Goal: Task Accomplishment & Management: Complete application form

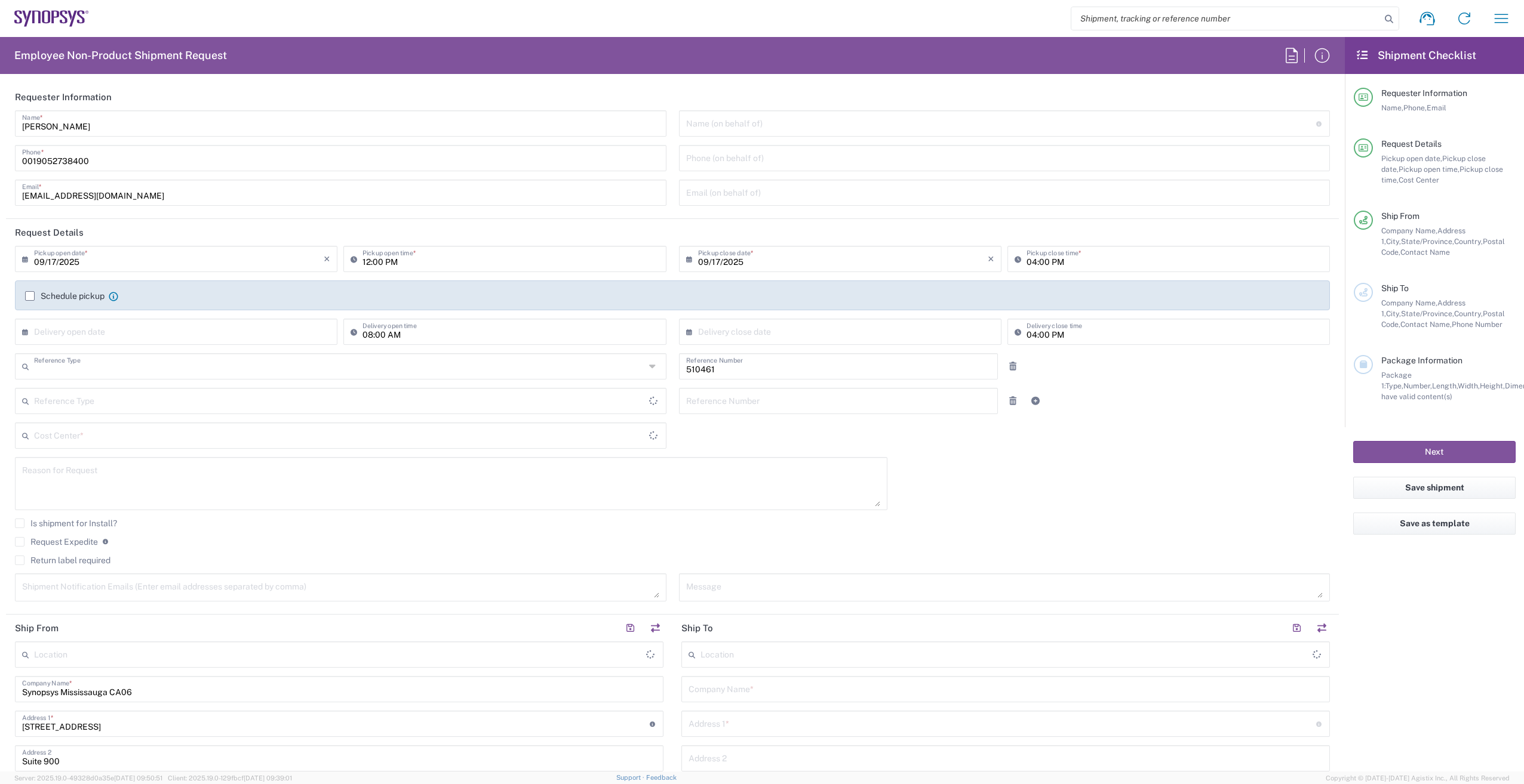
type input "Department"
type input "[GEOGRAPHIC_DATA]"
type input "CA02, SG, MSIP2, R&D 510461"
type input "Delivered at Place"
type input "[GEOGRAPHIC_DATA]"
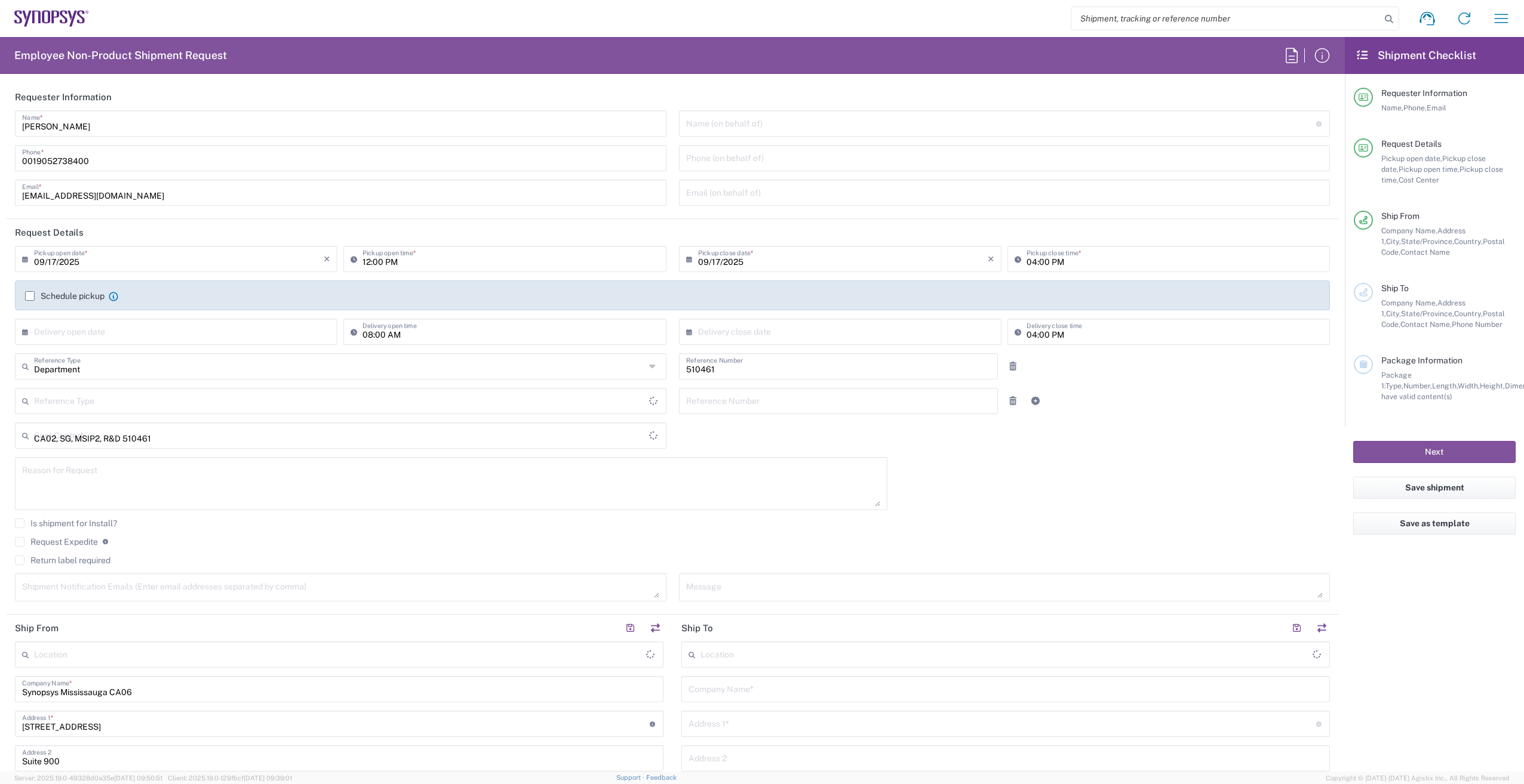
type input "[GEOGRAPHIC_DATA]"
type input "[GEOGRAPHIC_DATA] CA06"
drag, startPoint x: 36, startPoint y: 163, endPoint x: -3, endPoint y: 167, distance: 39.2
click at [0, 167] on html "Shipment request Shipment tracking Employee non-product shipment request My shi…" at bounding box center [762, 392] width 1524 height 784
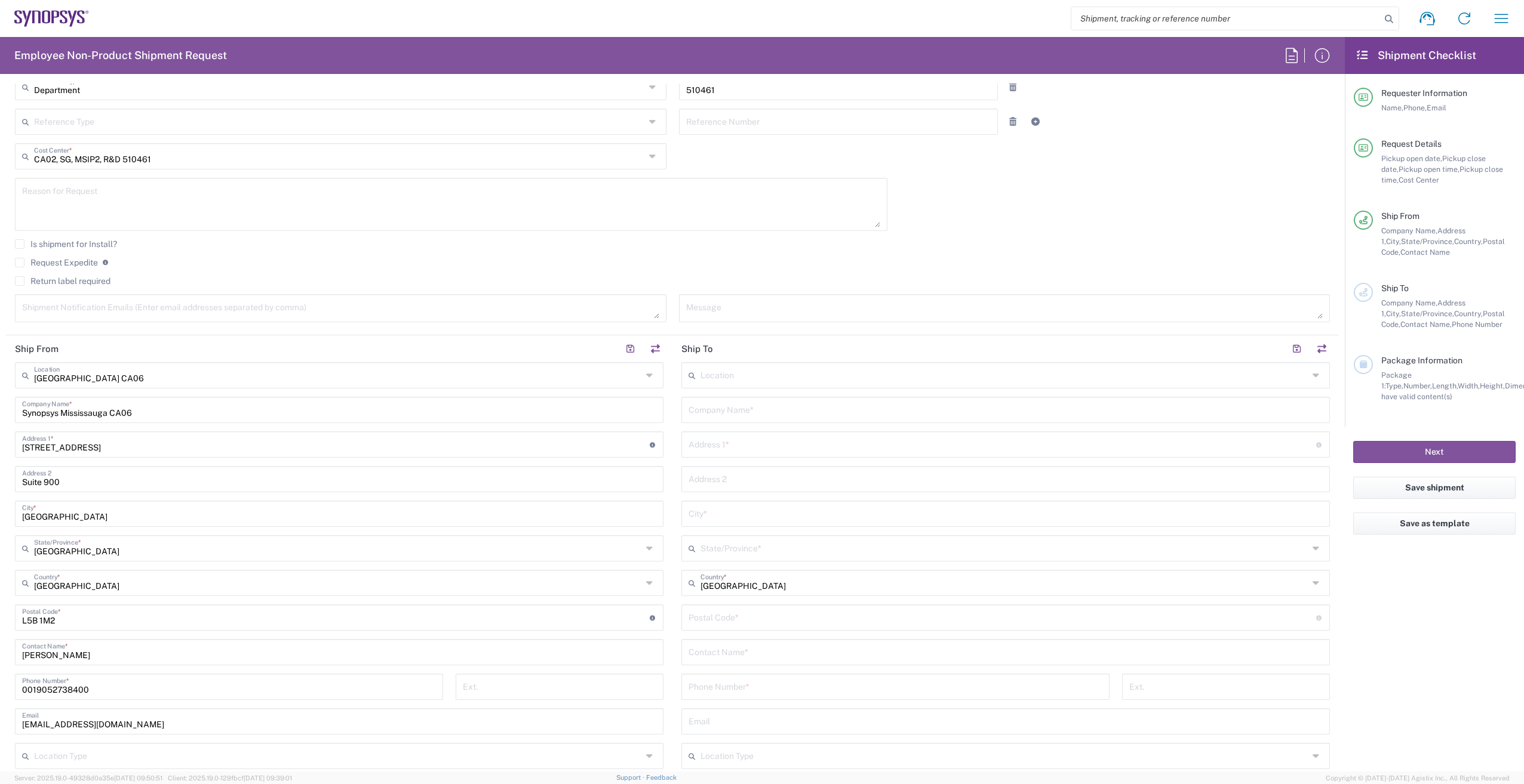
scroll to position [299, 0]
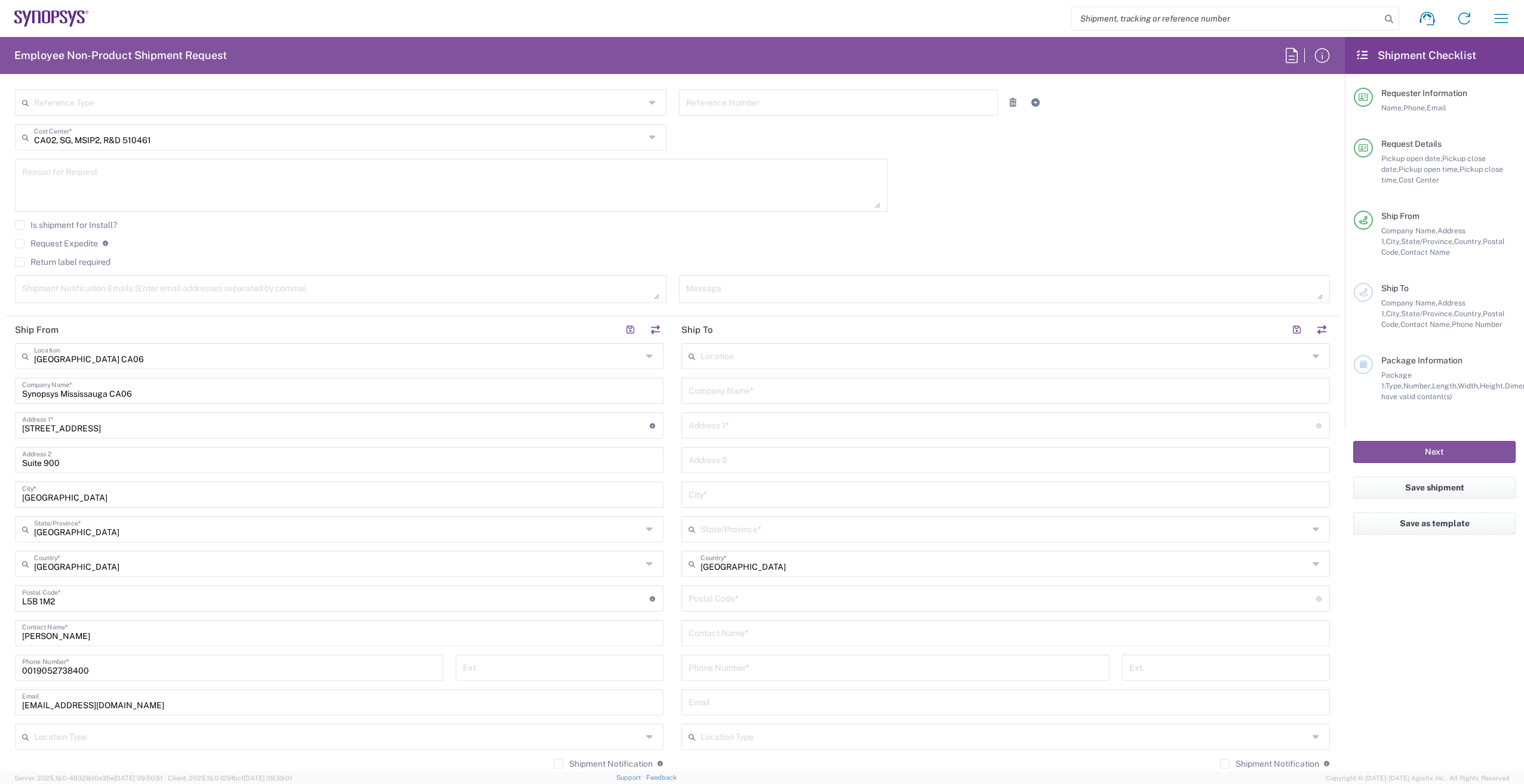
type input "9052738400"
click at [137, 185] on textarea at bounding box center [451, 185] width 858 height 46
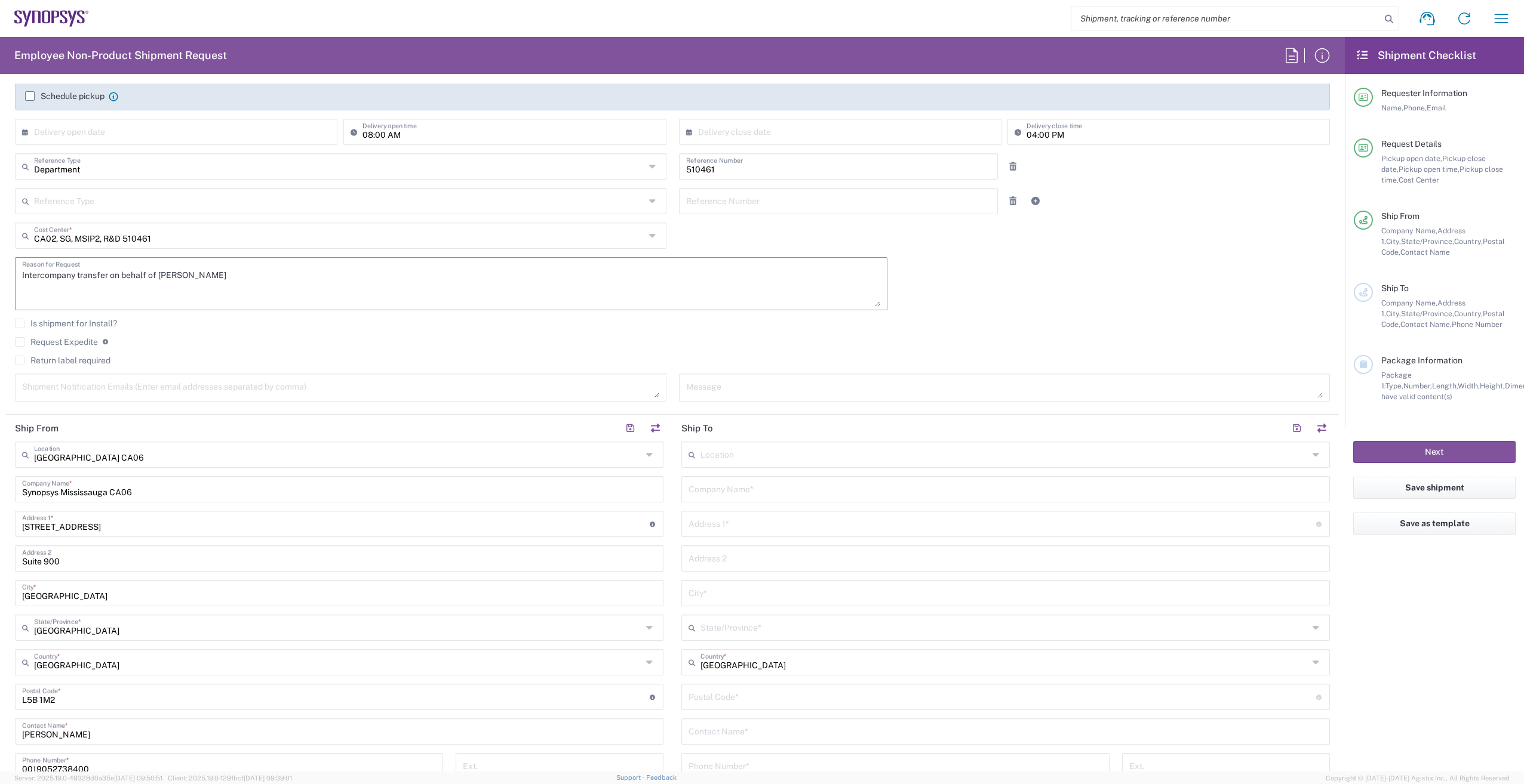
scroll to position [60, 0]
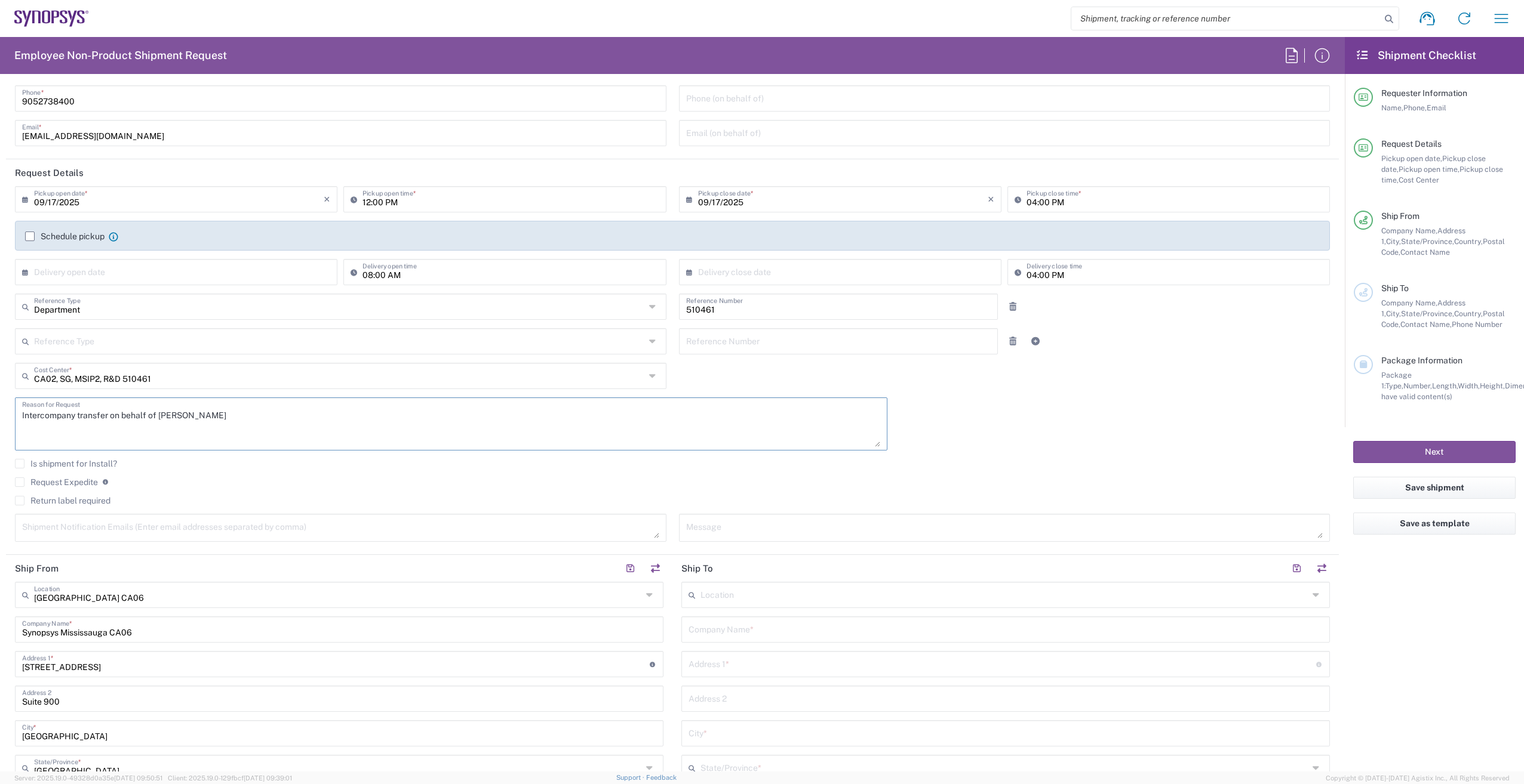
type textarea "Intercompany transfer on behalf of [PERSON_NAME]"
click at [30, 233] on label "Schedule pickup" at bounding box center [65, 236] width 80 height 9
click at [30, 236] on input "Schedule pickup" at bounding box center [30, 236] width 0 height 0
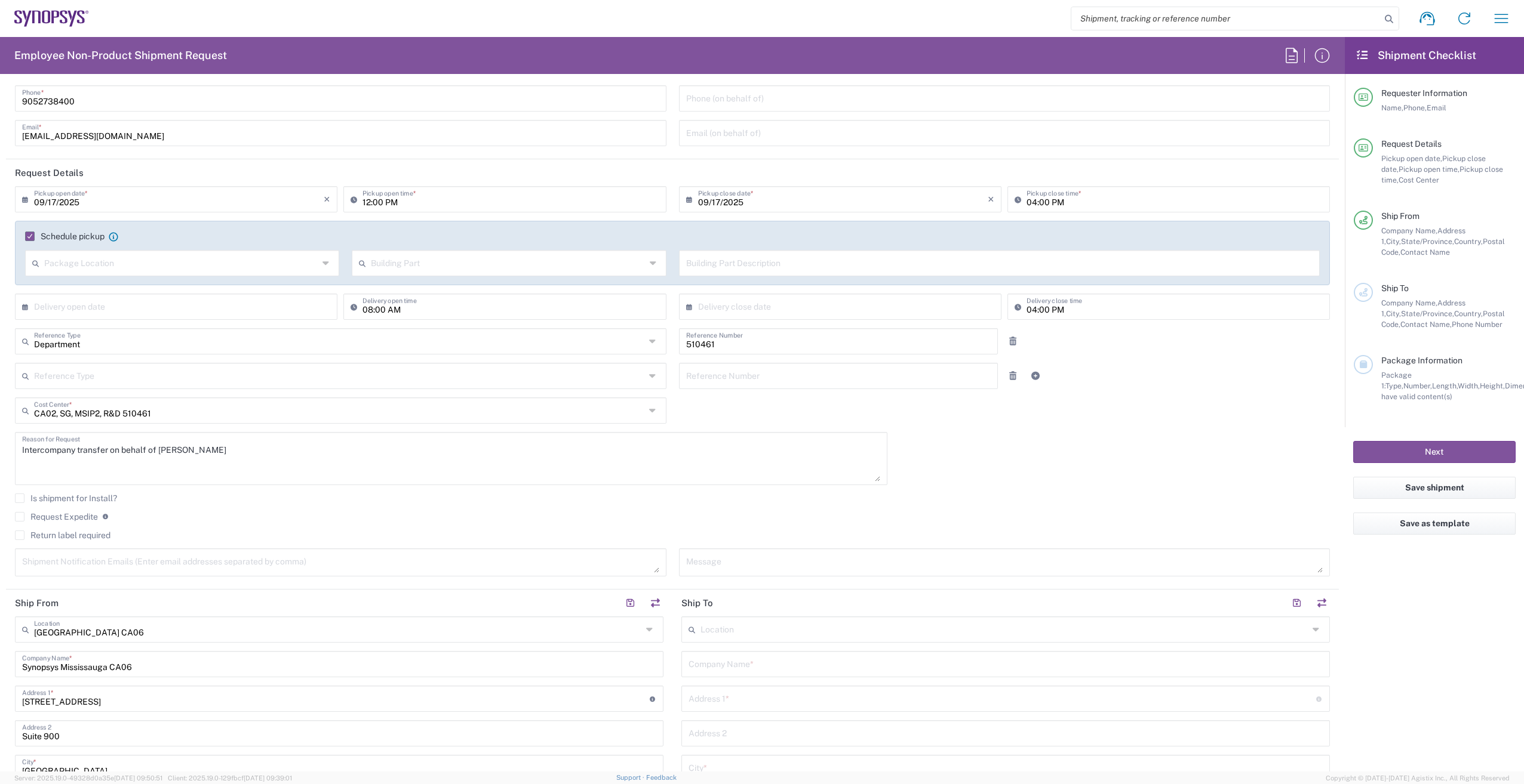
click at [412, 200] on input "12:00 PM" at bounding box center [510, 198] width 296 height 21
type input "02:00 PM"
click at [812, 191] on input "09/17/2025" at bounding box center [843, 198] width 289 height 21
click at [1069, 206] on input "04:00 PM" at bounding box center [1175, 198] width 296 height 21
type input "05:00 PM"
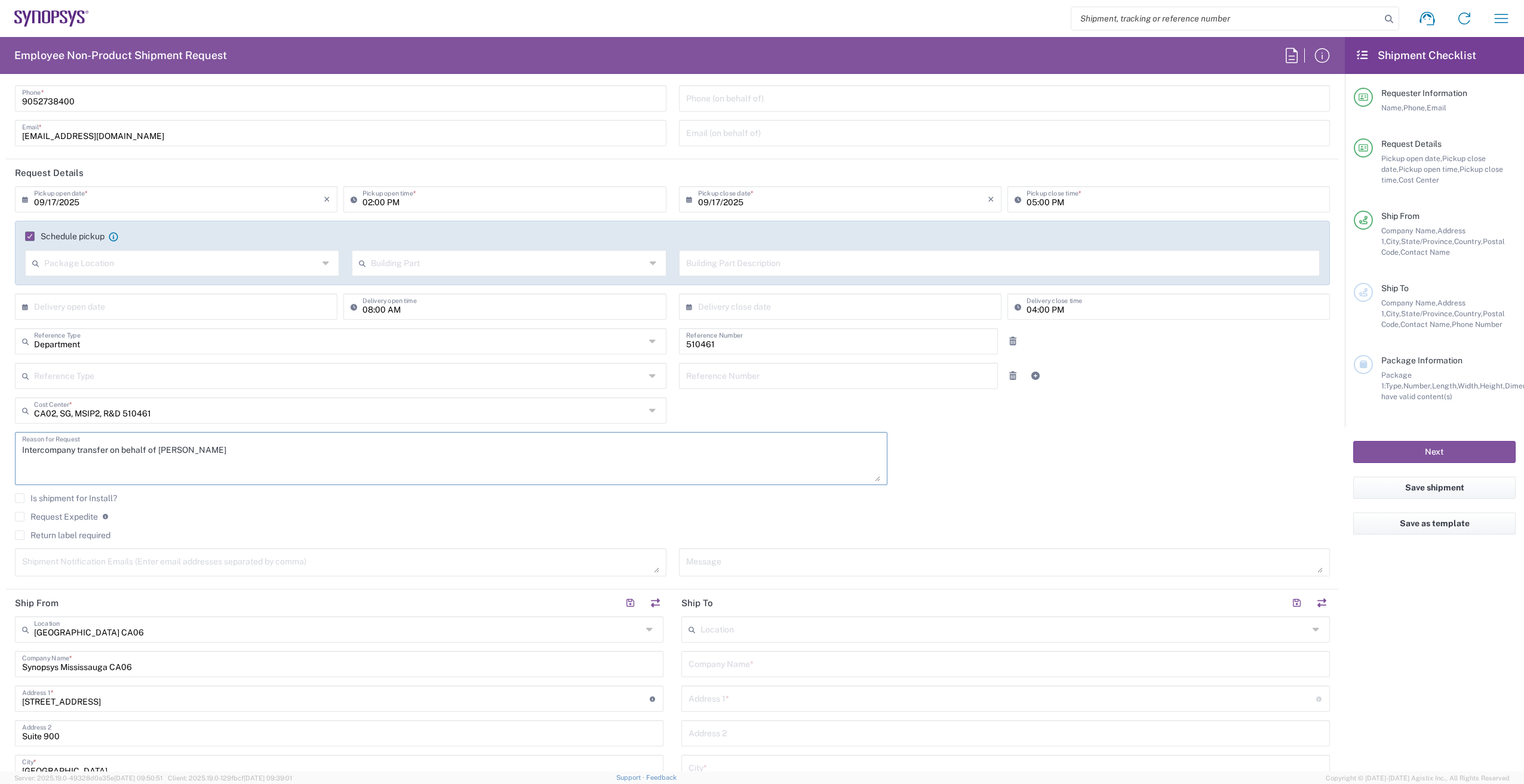
click at [817, 457] on textarea "Intercompany transfer on behalf of [PERSON_NAME]" at bounding box center [451, 458] width 858 height 46
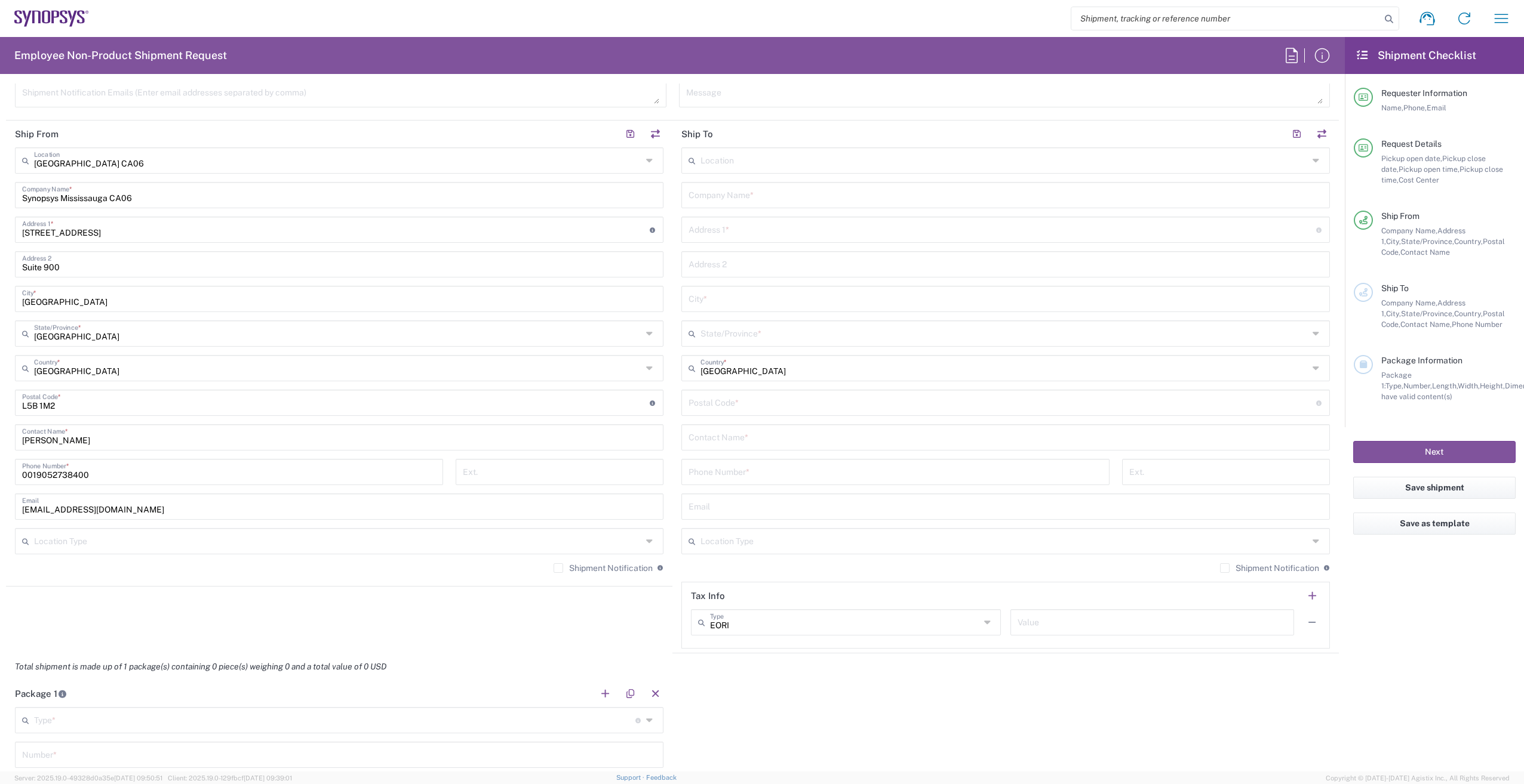
scroll to position [537, 0]
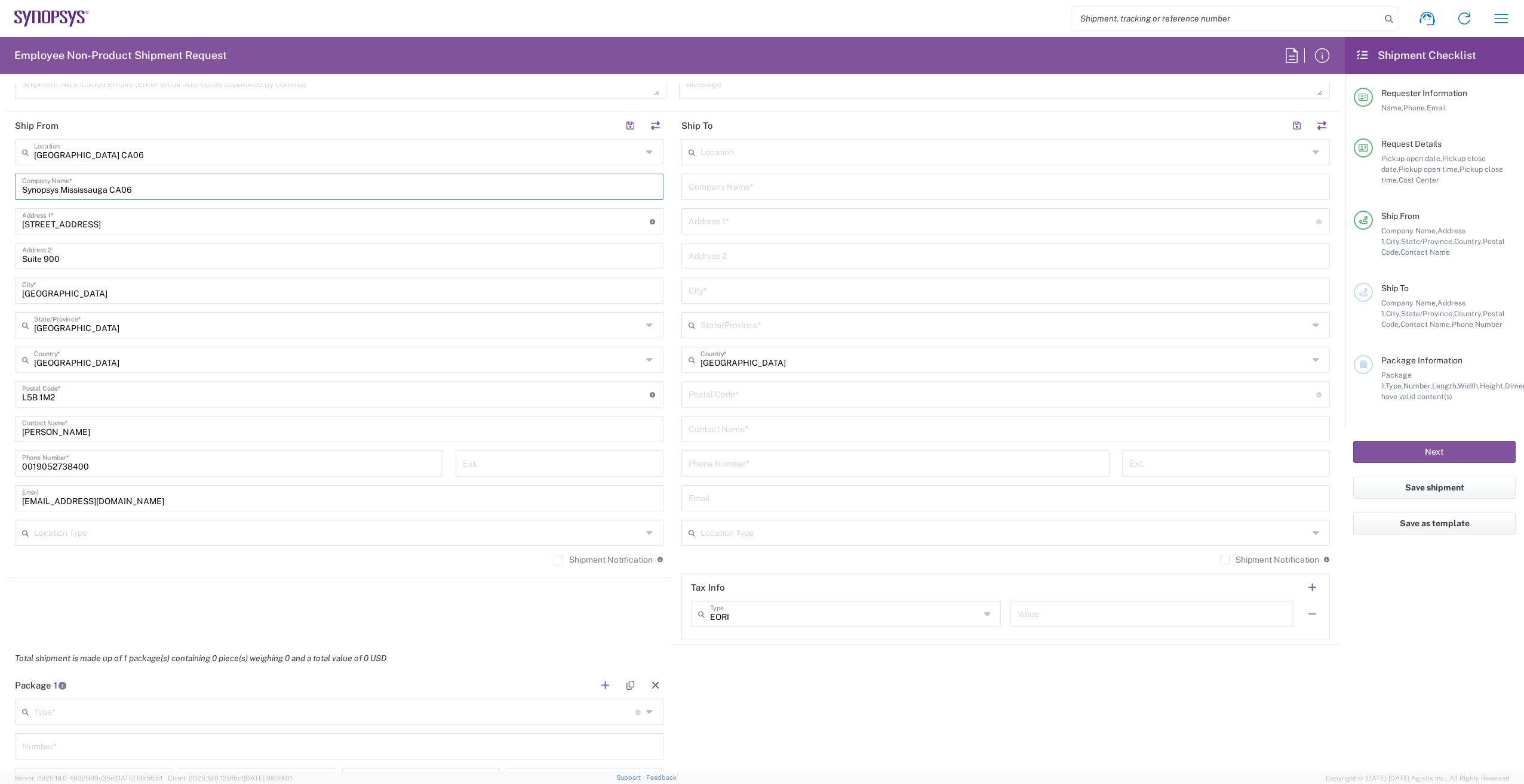
drag, startPoint x: 151, startPoint y: 188, endPoint x: 63, endPoint y: 187, distance: 88.0
click at [63, 187] on input "Synopsys Mississauga CA06" at bounding box center [339, 185] width 635 height 21
type input "Synopsys Canada ULC"
drag, startPoint x: 35, startPoint y: 463, endPoint x: 8, endPoint y: 465, distance: 27.1
click at [6, 463] on main "Location [GEOGRAPHIC_DATA] DE04 Agrate Brianza IT01 [GEOGRAPHIC_DATA] DE02 [GEO…" at bounding box center [339, 356] width 667 height 435
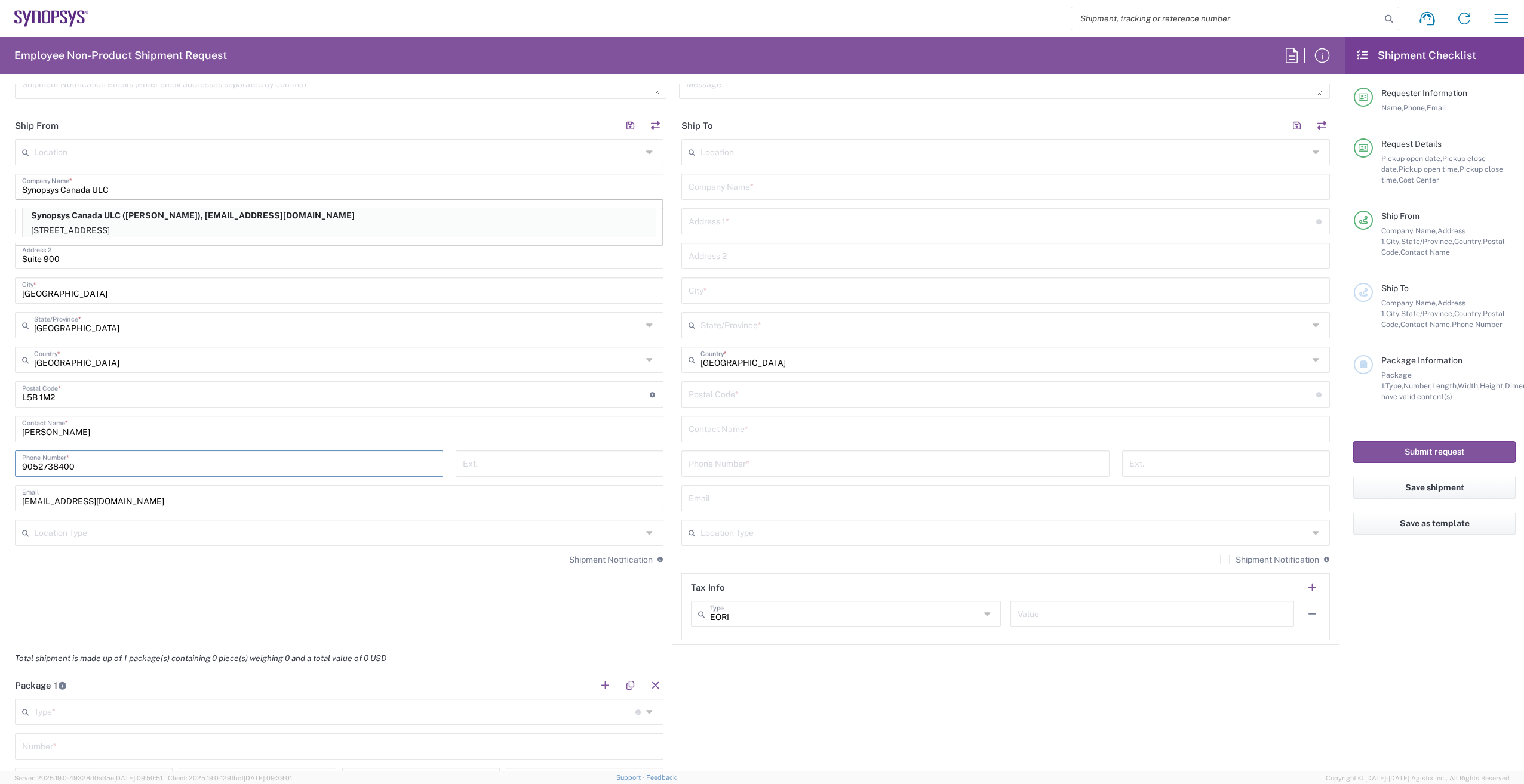
type input "9052738400"
click at [768, 185] on input "text" at bounding box center [1006, 185] width 635 height 21
type input "s"
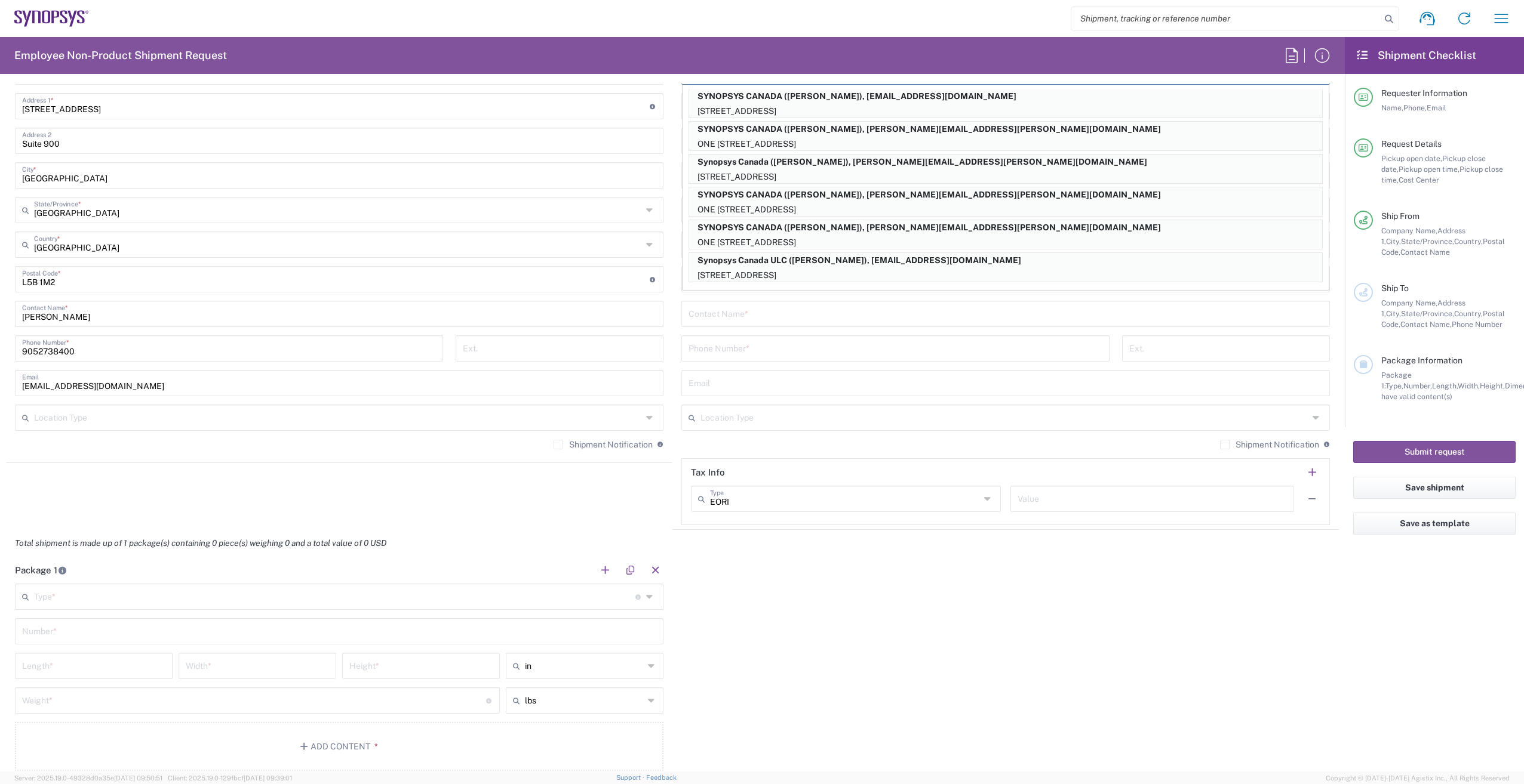
scroll to position [656, 0]
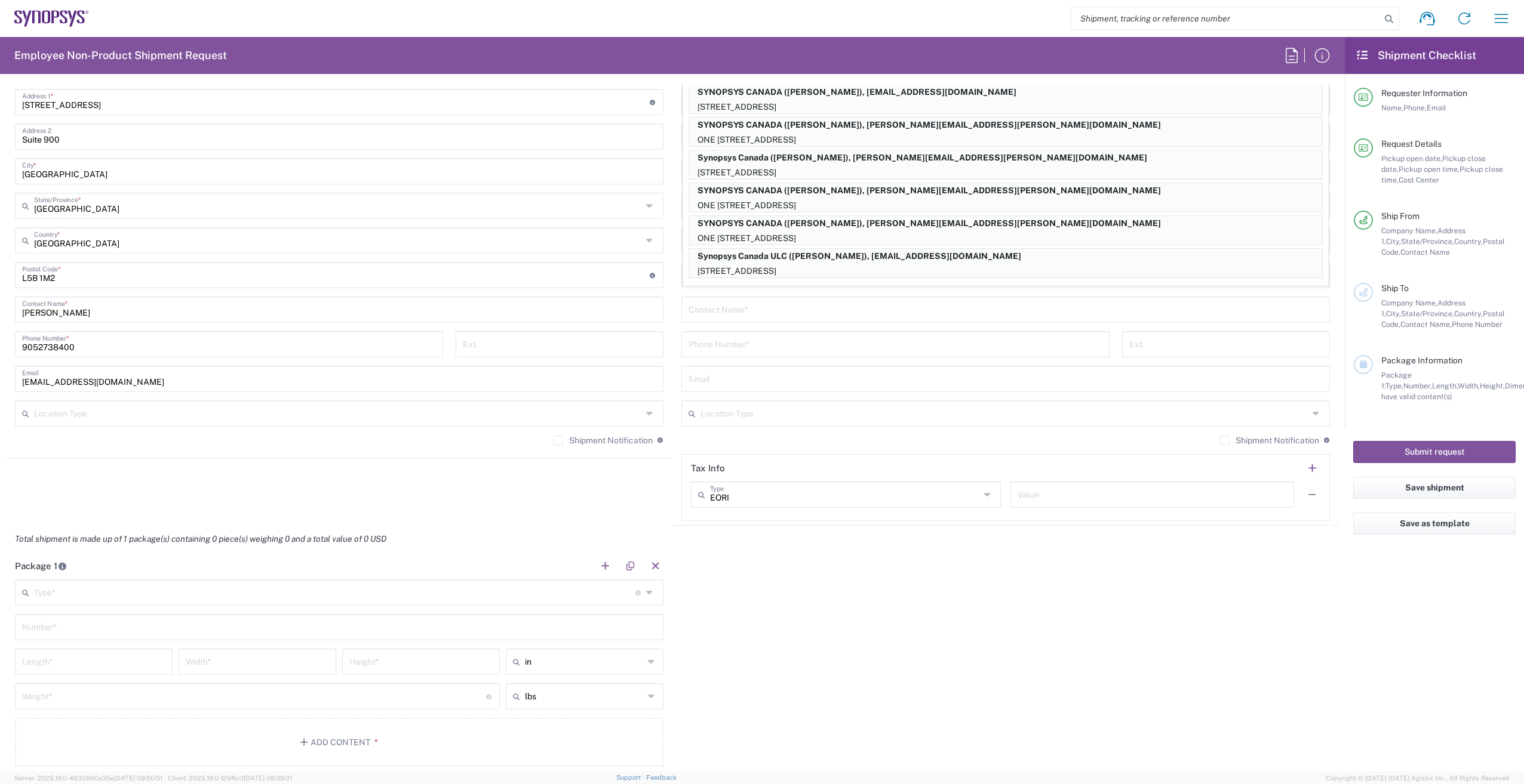
type input "Synopsys Canada"
click at [903, 317] on input "text" at bounding box center [1006, 309] width 635 height 21
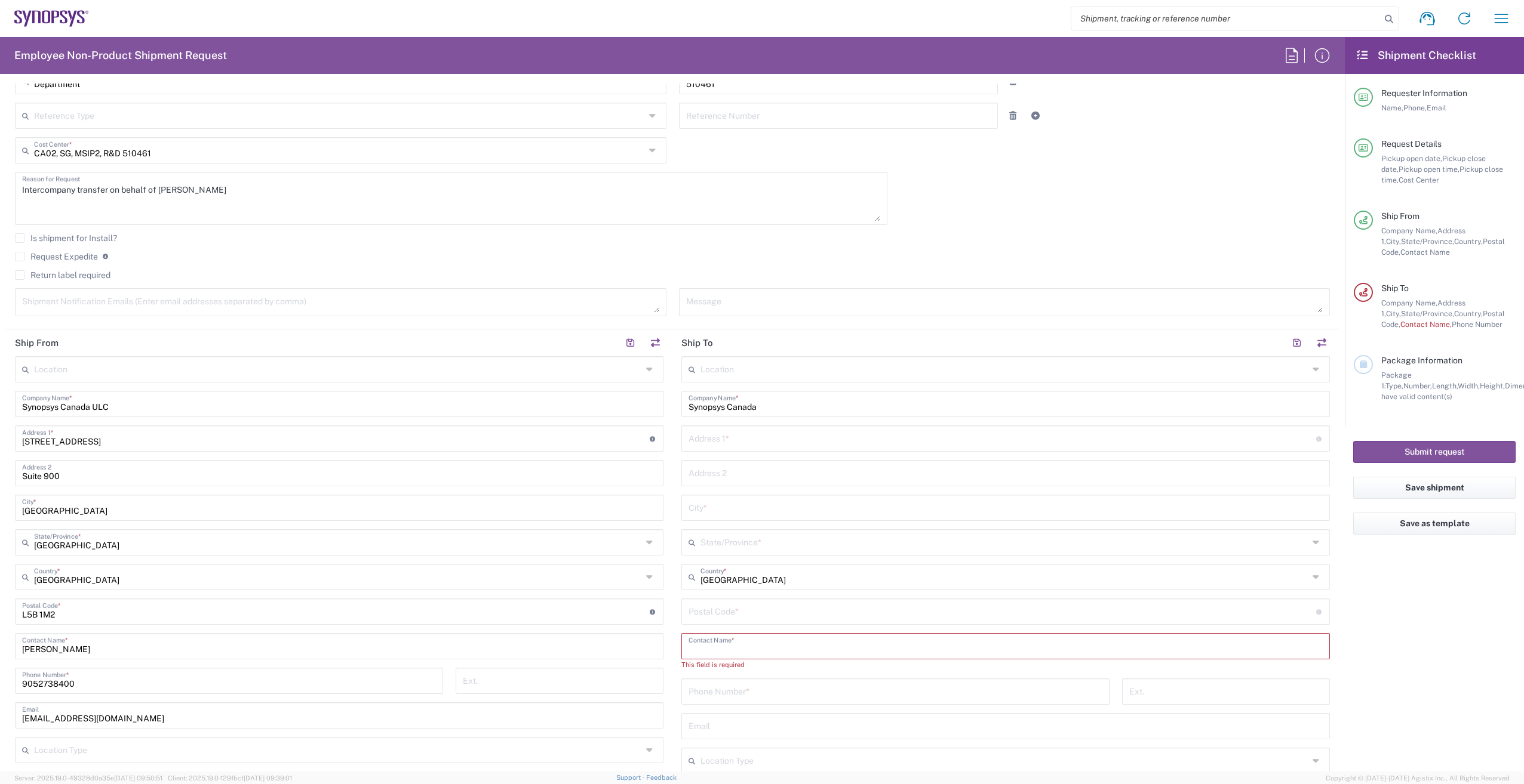
scroll to position [299, 0]
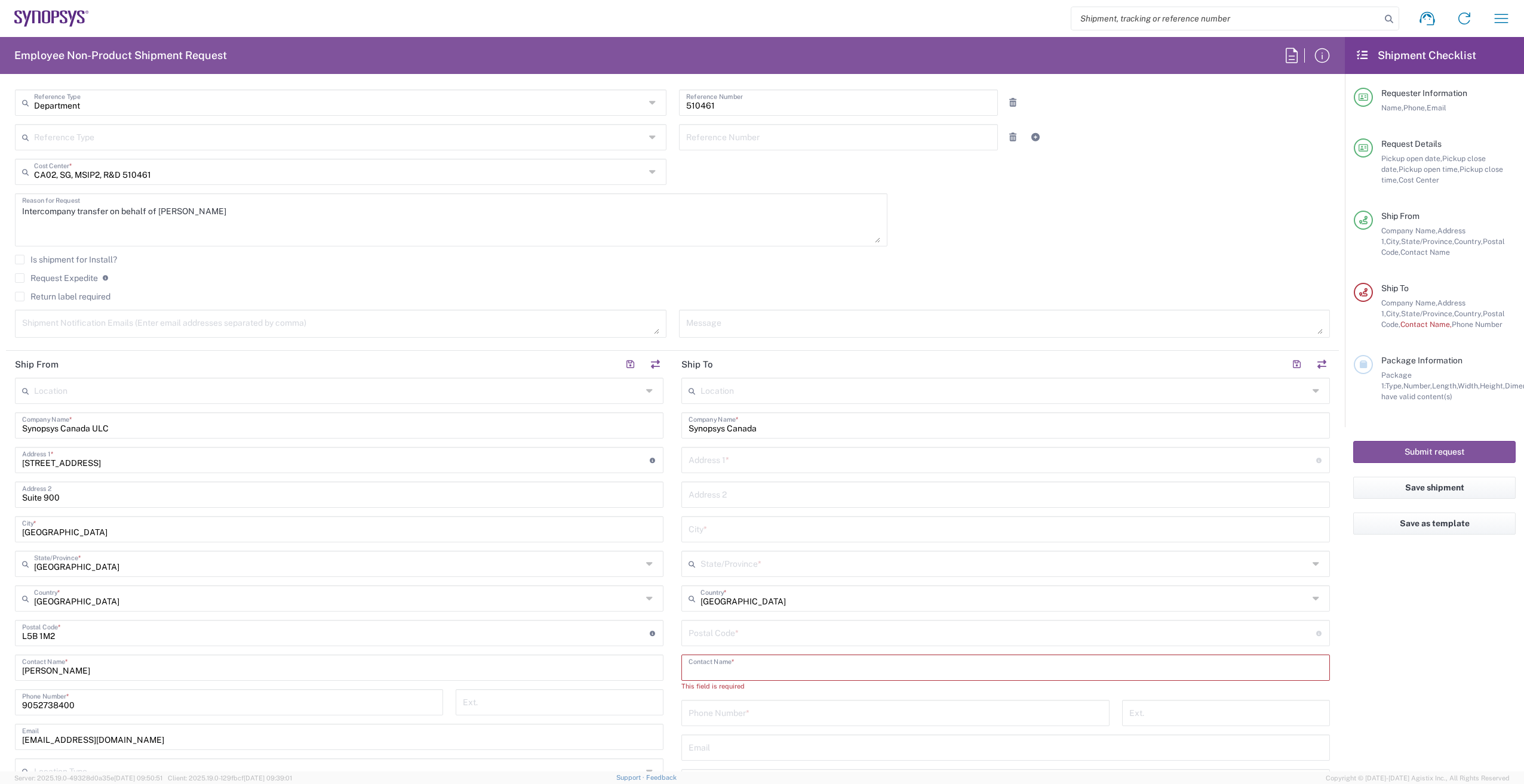
click at [762, 459] on input "text" at bounding box center [1003, 459] width 628 height 21
paste input "[STREET_ADDRESS][PERSON_NAME]"
type input "[STREET_ADDRESS][PERSON_NAME]"
type input "Suite 260"
type input "[GEOGRAPHIC_DATA]"
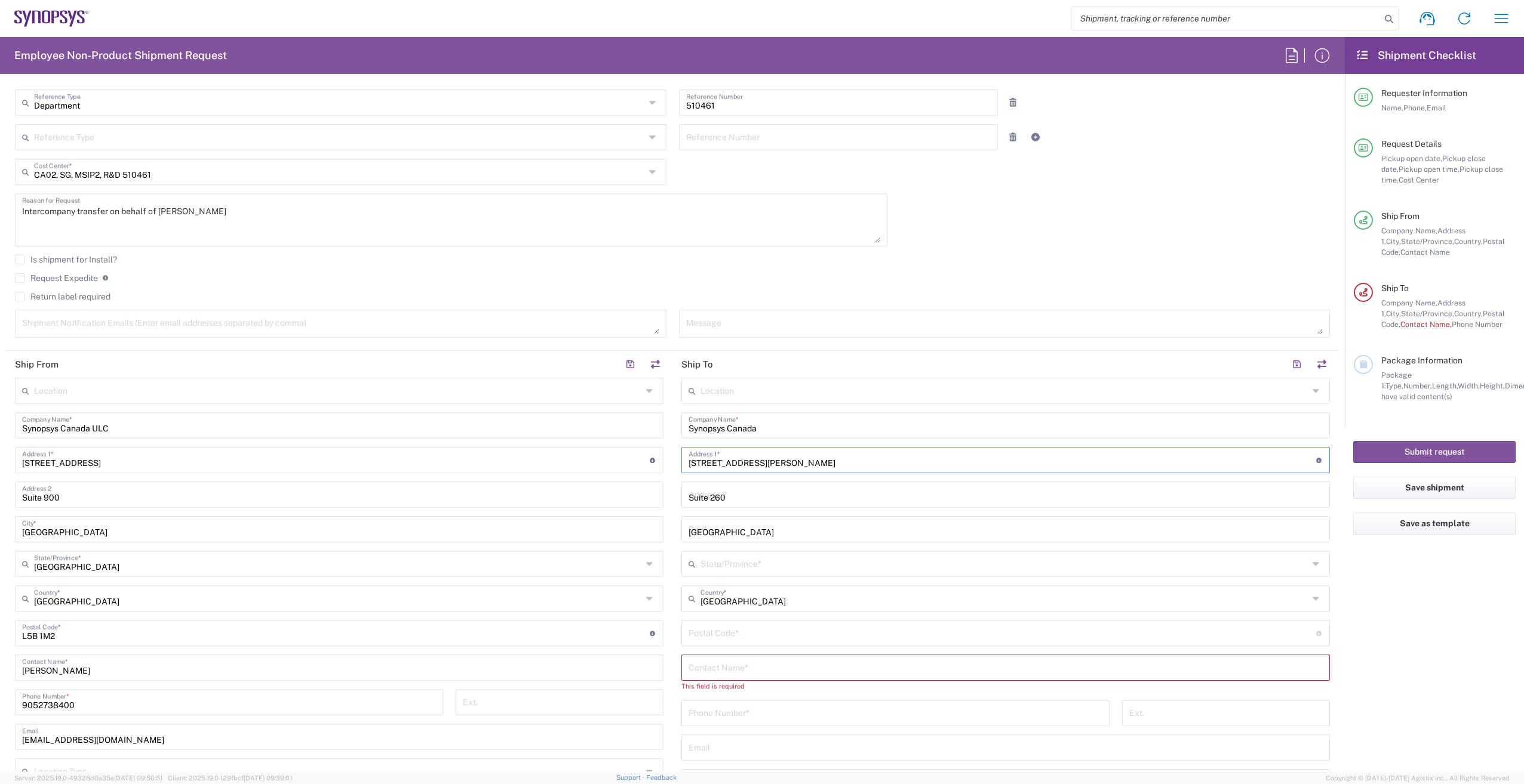
type input "[GEOGRAPHIC_DATA]"
type input "K2K3G3"
type input "6133832000"
type input "[STREET_ADDRESS][PERSON_NAME]"
click at [1456, 597] on agx-form-checklist "Shipment Checklist Requester Information Name, Phone, Email Request Details Pic…" at bounding box center [1434, 404] width 179 height 735
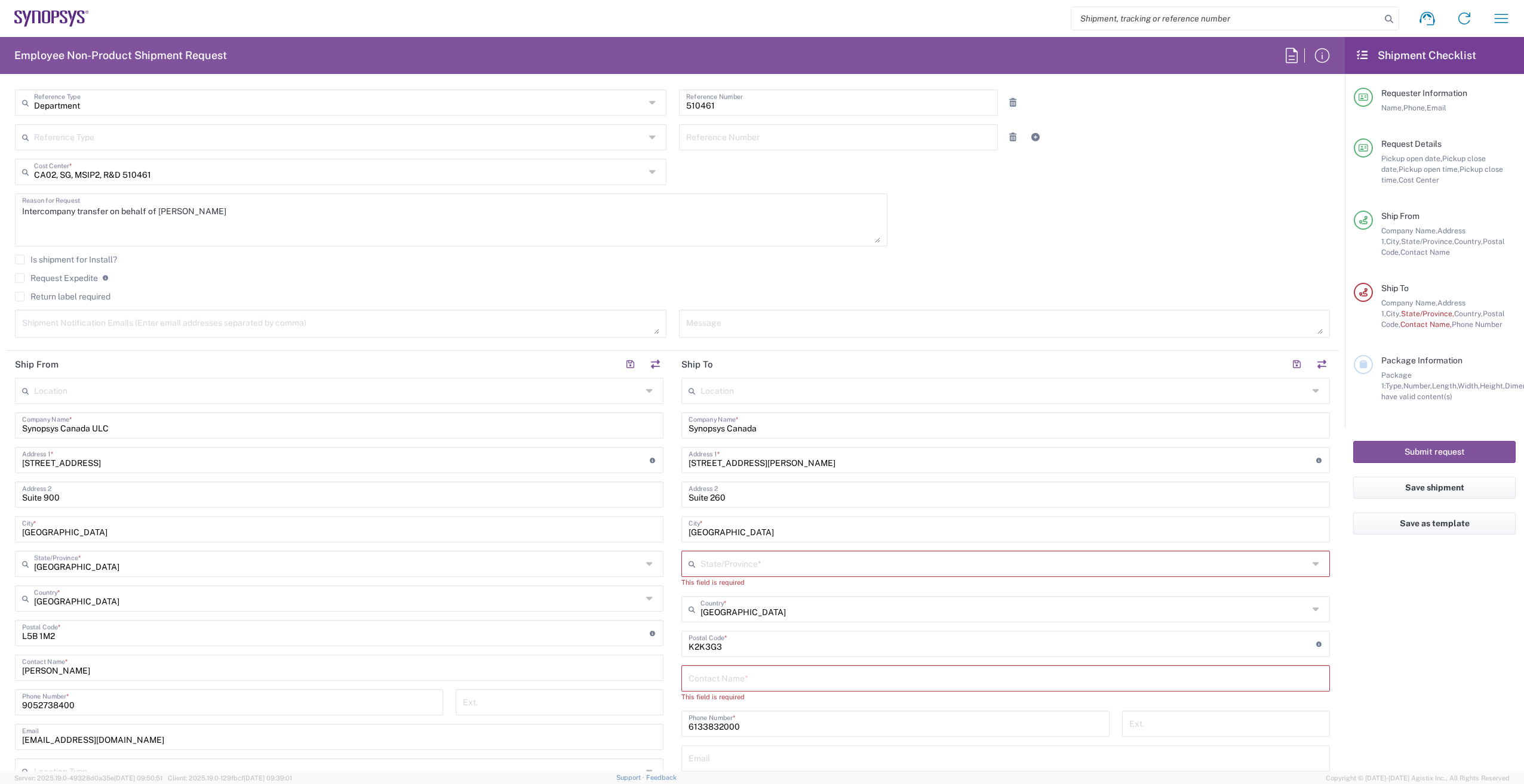
click at [1312, 561] on icon at bounding box center [1318, 564] width 10 height 19
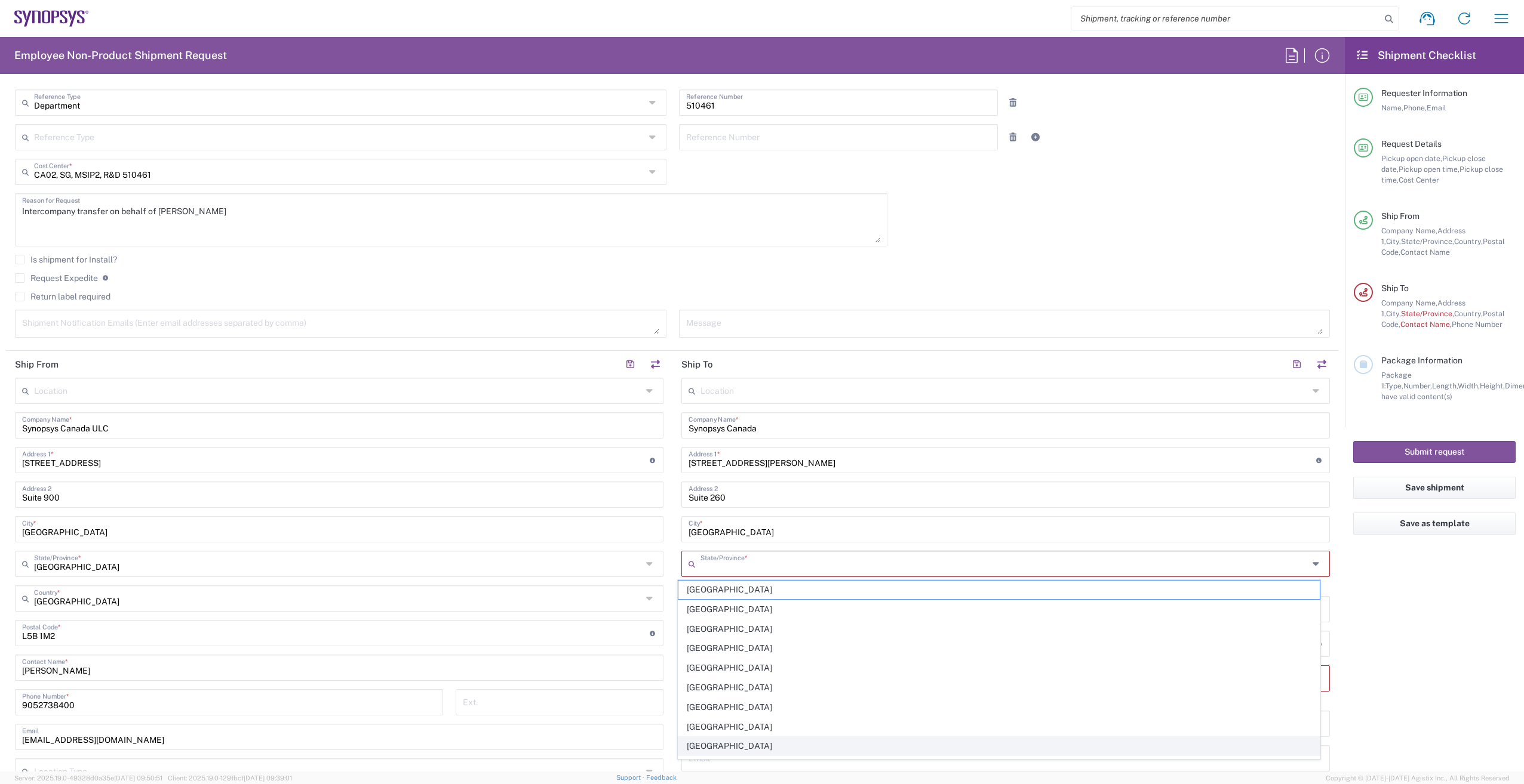
drag, startPoint x: 728, startPoint y: 749, endPoint x: 996, endPoint y: 712, distance: 270.5
click at [728, 748] on span "[GEOGRAPHIC_DATA]" at bounding box center [999, 747] width 642 height 19
type input "[GEOGRAPHIC_DATA]"
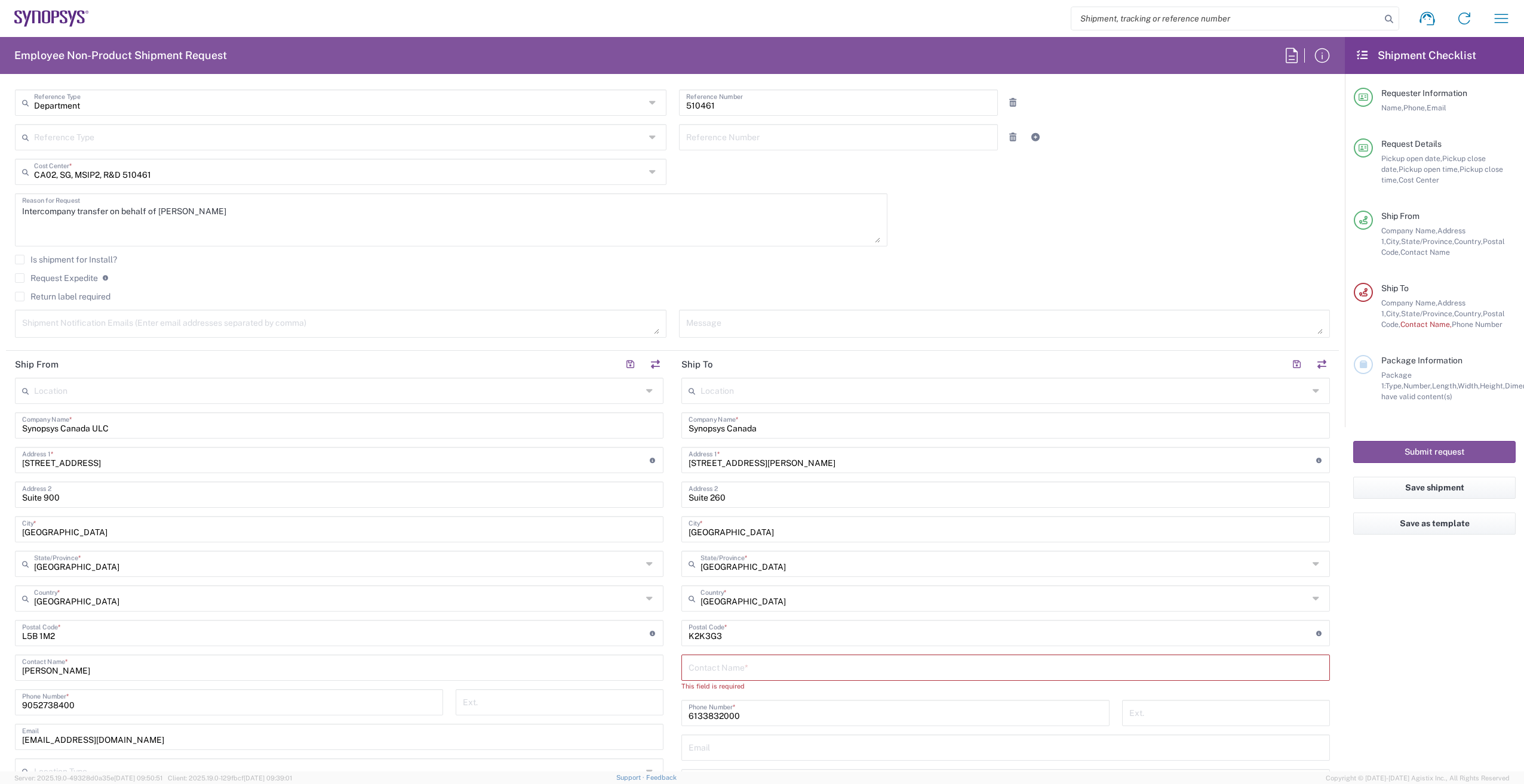
drag, startPoint x: 1414, startPoint y: 658, endPoint x: 1289, endPoint y: 666, distance: 125.3
click at [1414, 657] on agx-form-checklist "Shipment Checklist Requester Information Name, Phone, Email Request Details Pic…" at bounding box center [1434, 404] width 179 height 735
paste input "[PERSON_NAME]"
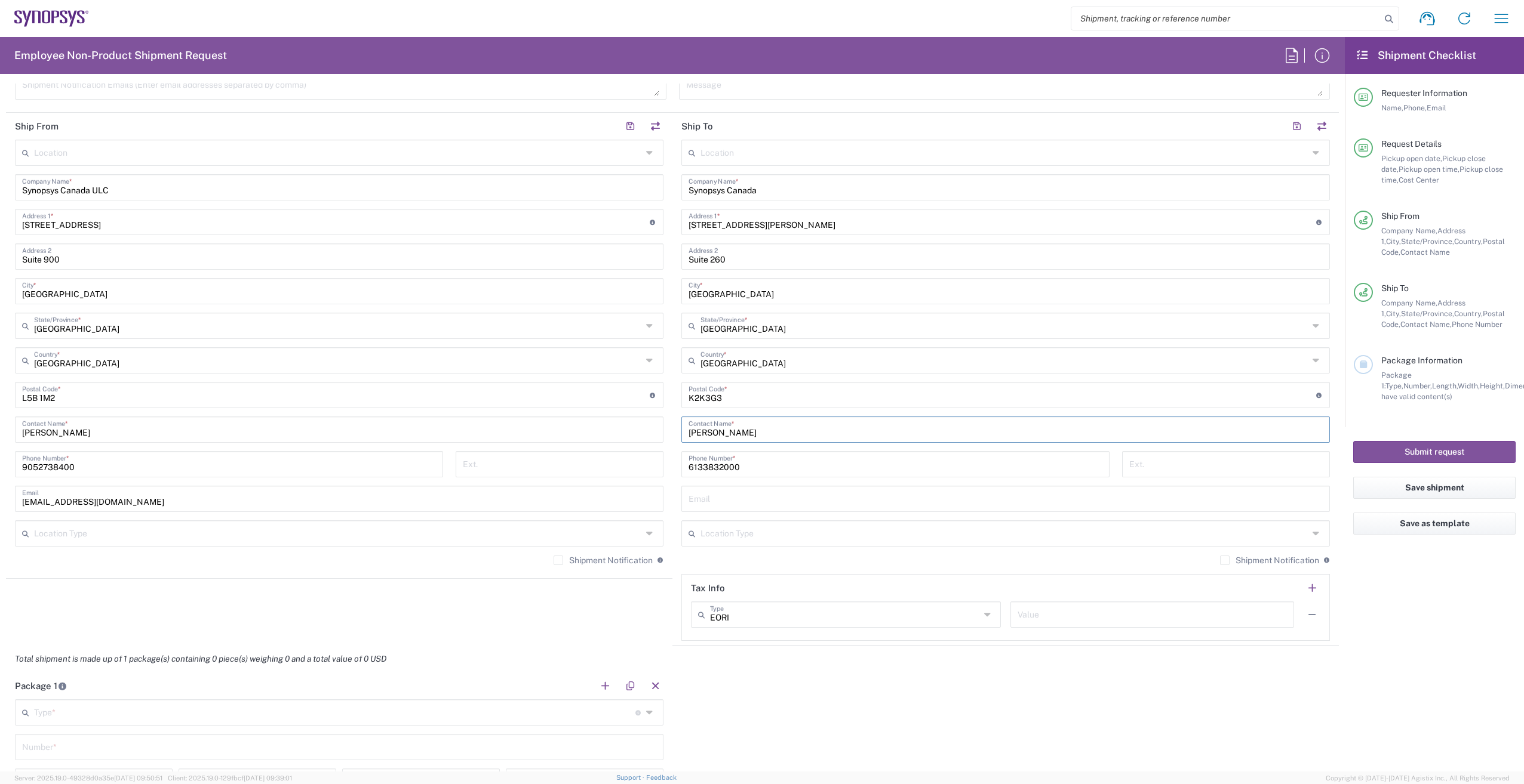
scroll to position [537, 0]
type input "[PERSON_NAME]"
click at [765, 500] on input "text" at bounding box center [1006, 497] width 635 height 21
paste input "[PERSON_NAME][EMAIL_ADDRESS][DOMAIN_NAME]"
type input "[PERSON_NAME][EMAIL_ADDRESS][DOMAIN_NAME]"
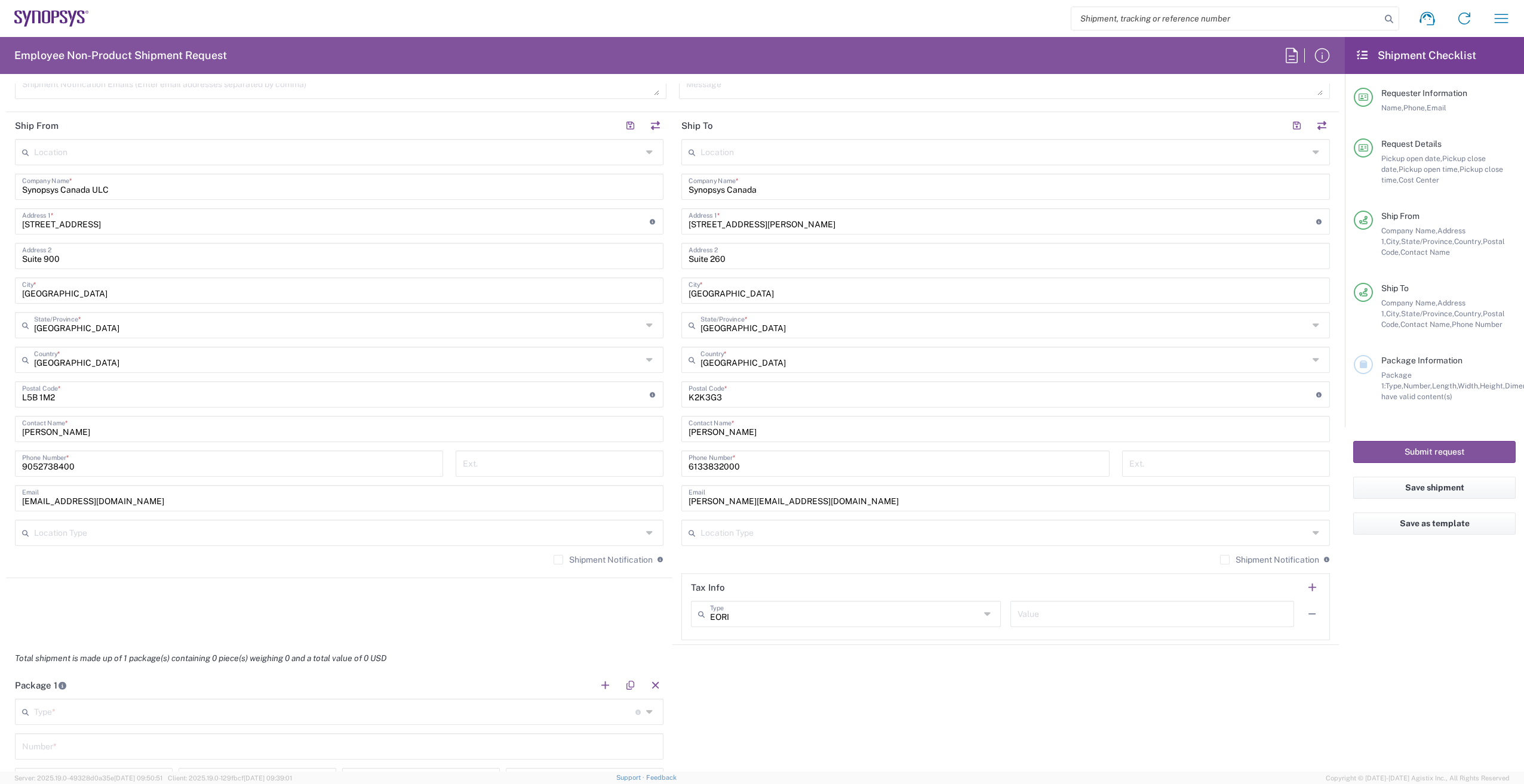
click at [1441, 695] on agx-form-checklist "Shipment Checklist Requester Information Name, Phone, Email Request Details Pic…" at bounding box center [1434, 404] width 179 height 735
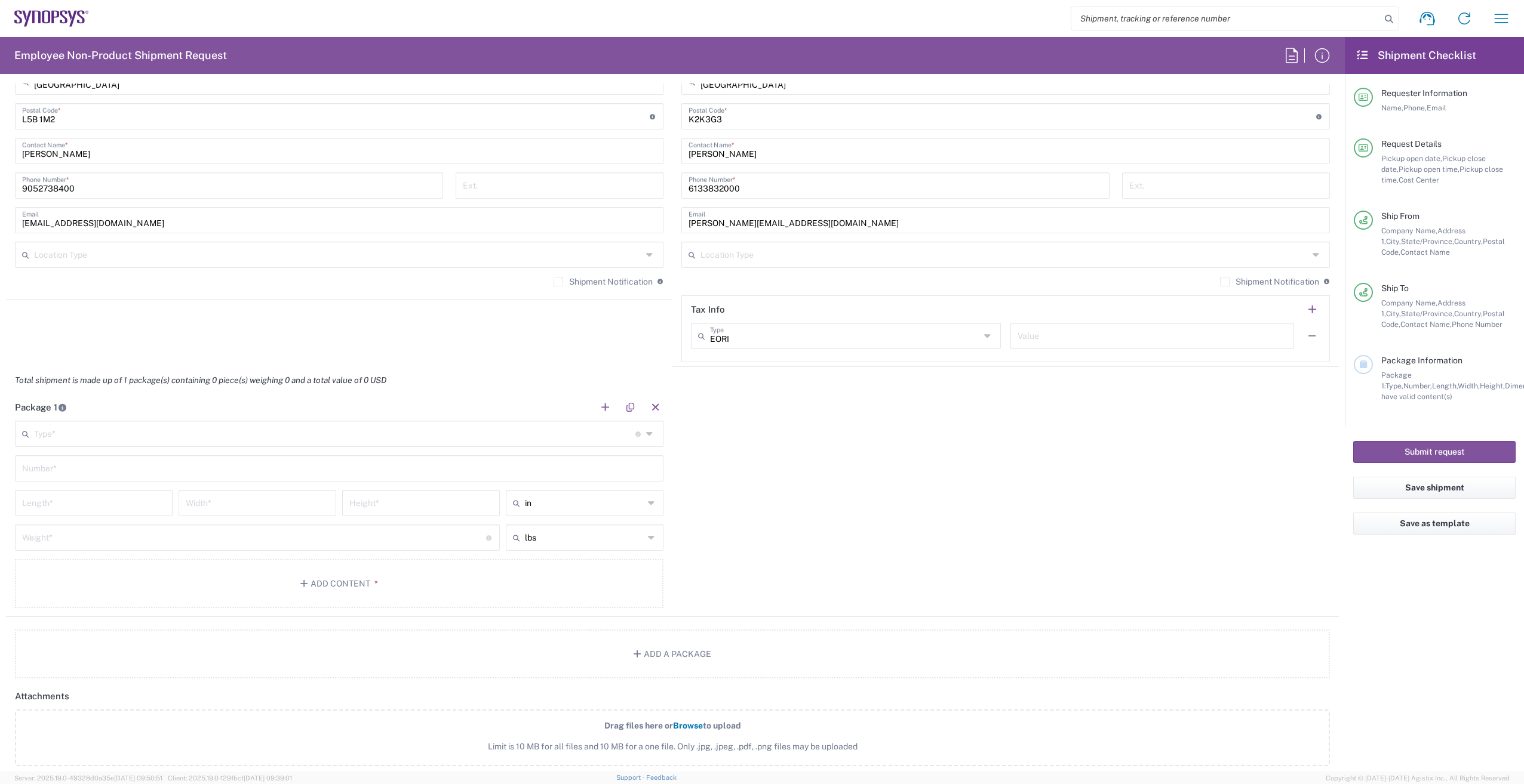
scroll to position [836, 0]
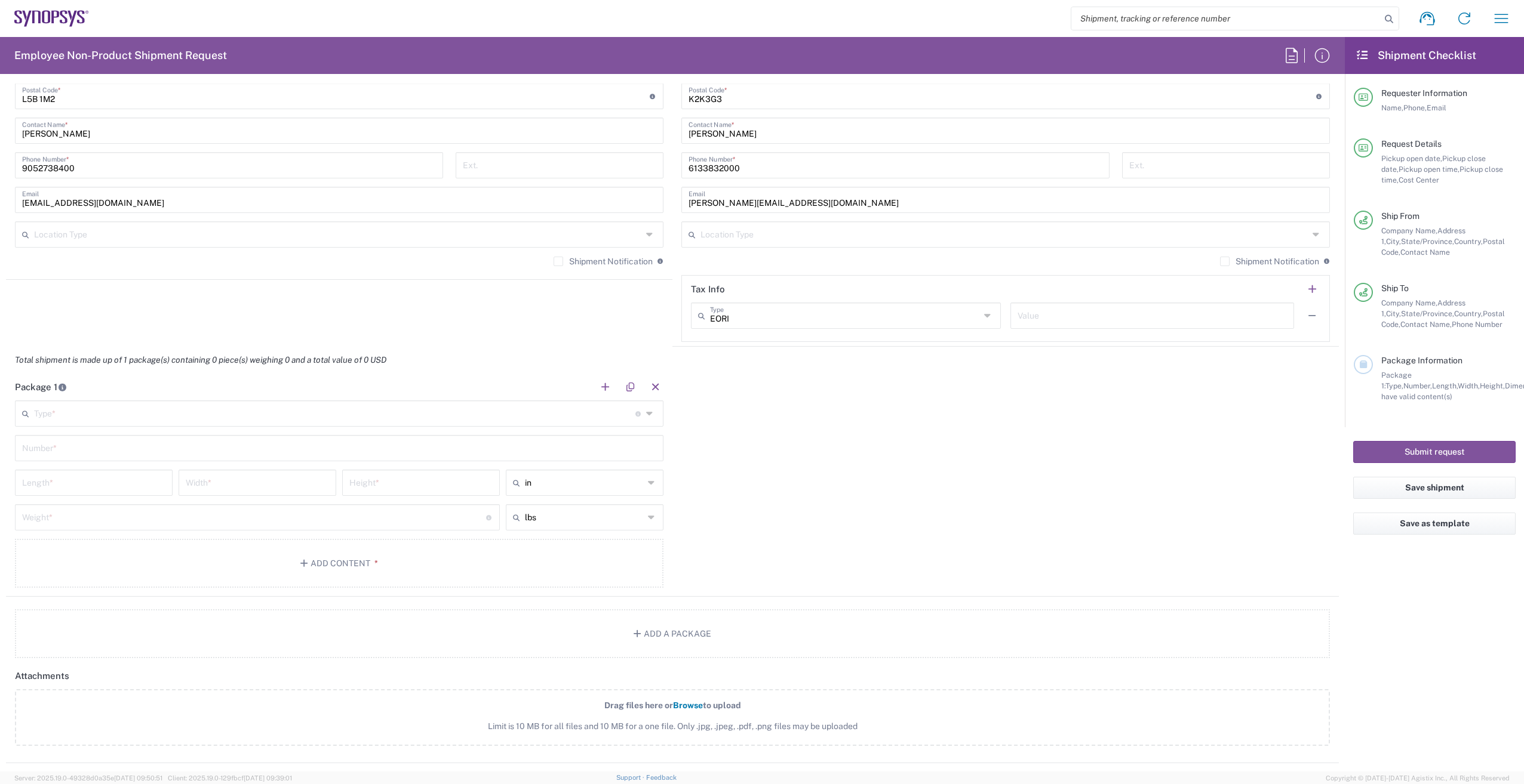
click at [291, 417] on input "text" at bounding box center [334, 413] width 602 height 21
click at [46, 524] on span "Envelope" at bounding box center [337, 526] width 642 height 19
type input "Envelope"
type input "1"
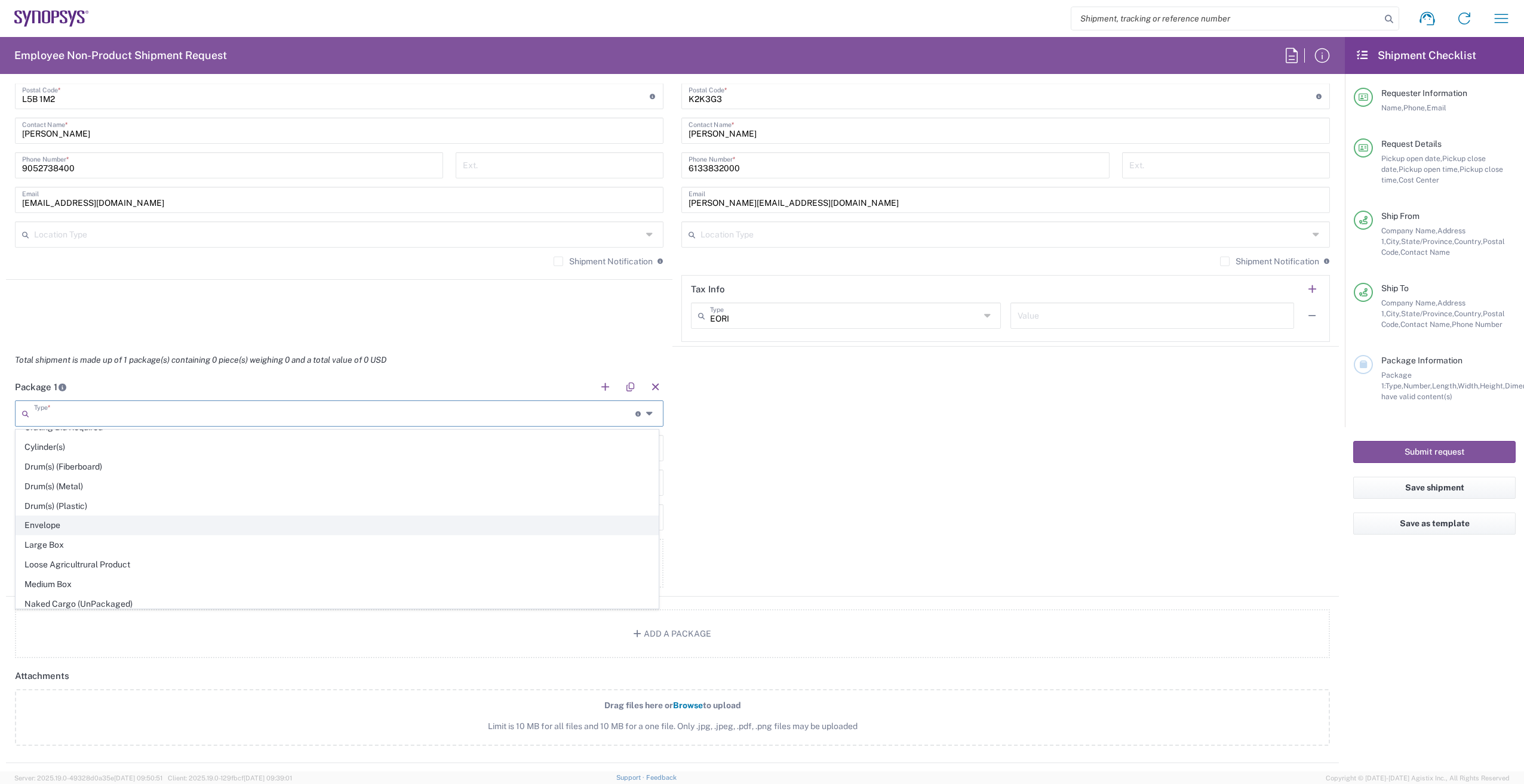
type input "9.5"
type input "12.5"
type input "0.25"
type input "1"
click at [400, 560] on button "Add Content *" at bounding box center [339, 563] width 648 height 49
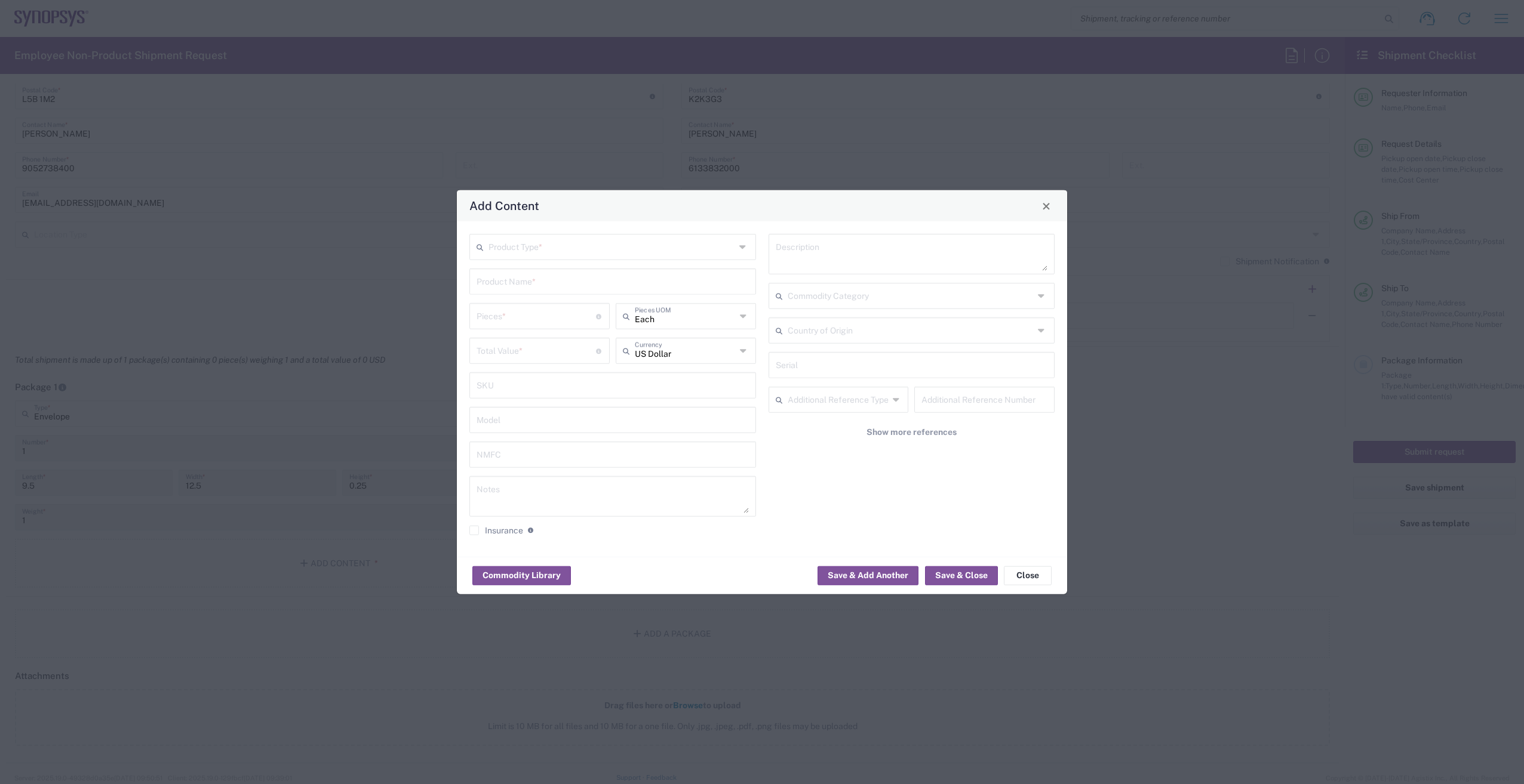
click at [587, 236] on input "text" at bounding box center [611, 246] width 246 height 21
click at [558, 293] on span "General Commodity" at bounding box center [613, 293] width 284 height 19
type input "General Commodity"
click at [558, 282] on input "text" at bounding box center [613, 281] width 272 height 21
type input "i"
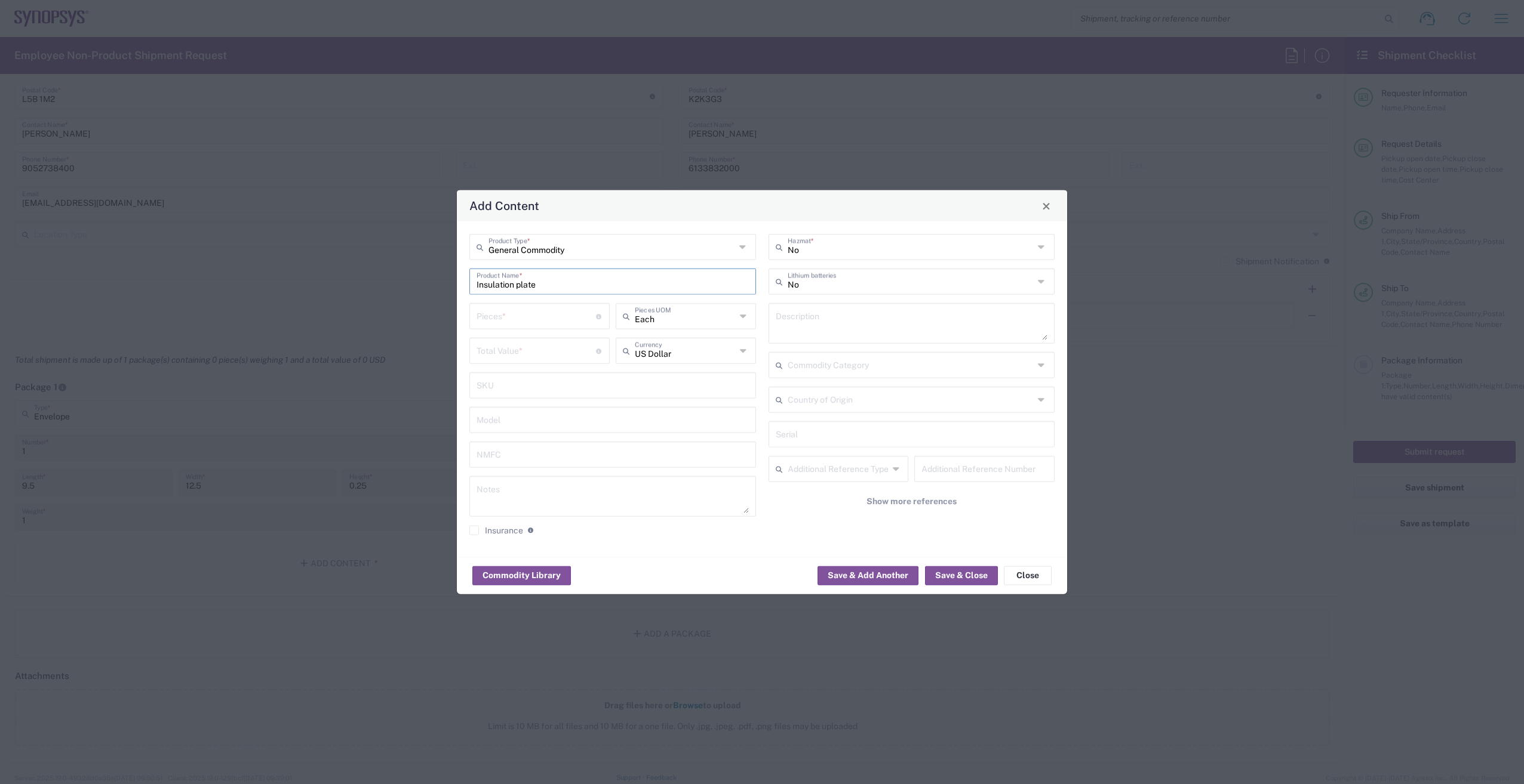
type input "Insulation plate"
click at [526, 311] on input "number" at bounding box center [536, 315] width 119 height 21
type input "2"
click at [526, 351] on input "number" at bounding box center [536, 350] width 119 height 21
type input "2"
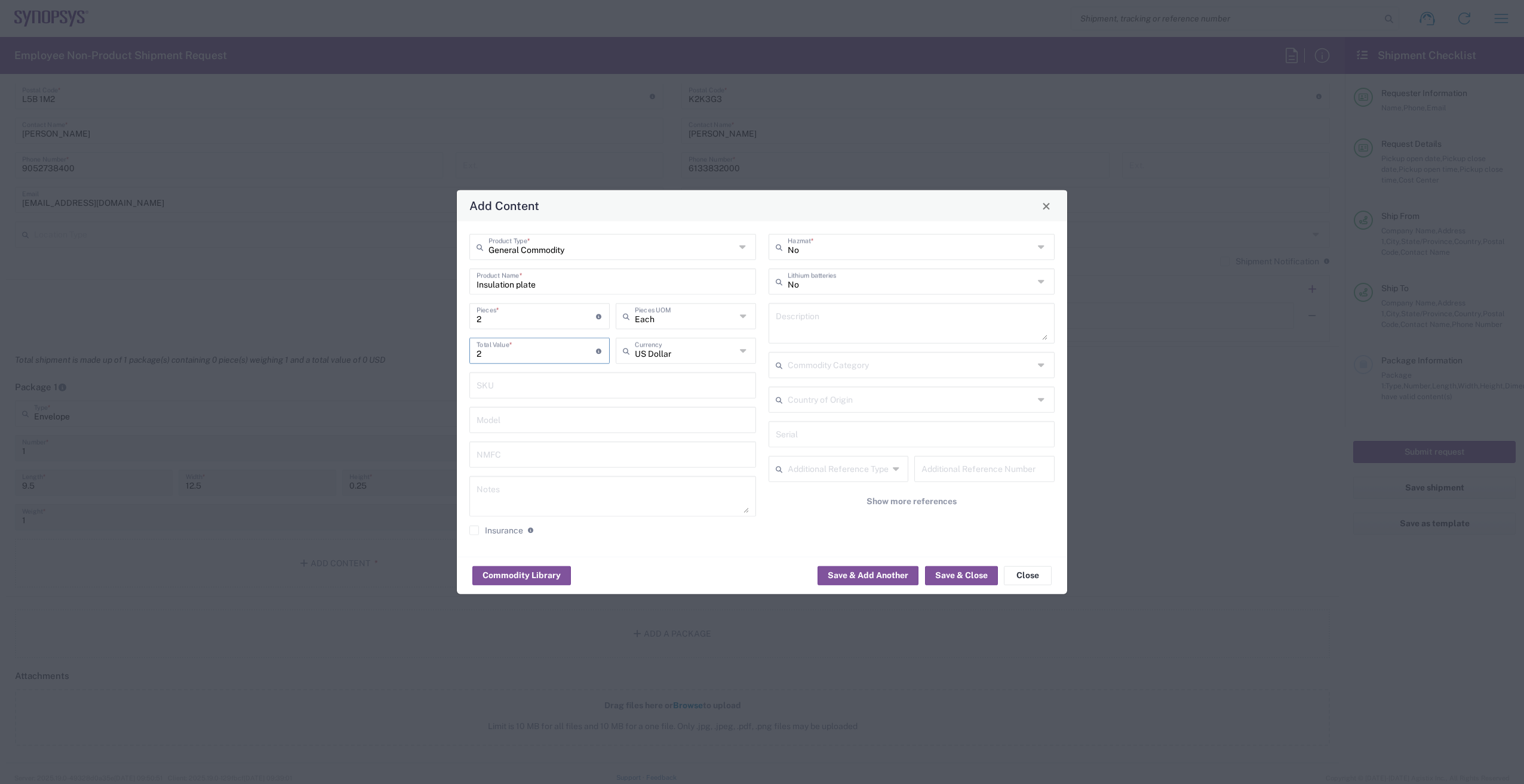
click at [1050, 397] on div "Country of Origin" at bounding box center [911, 399] width 287 height 26
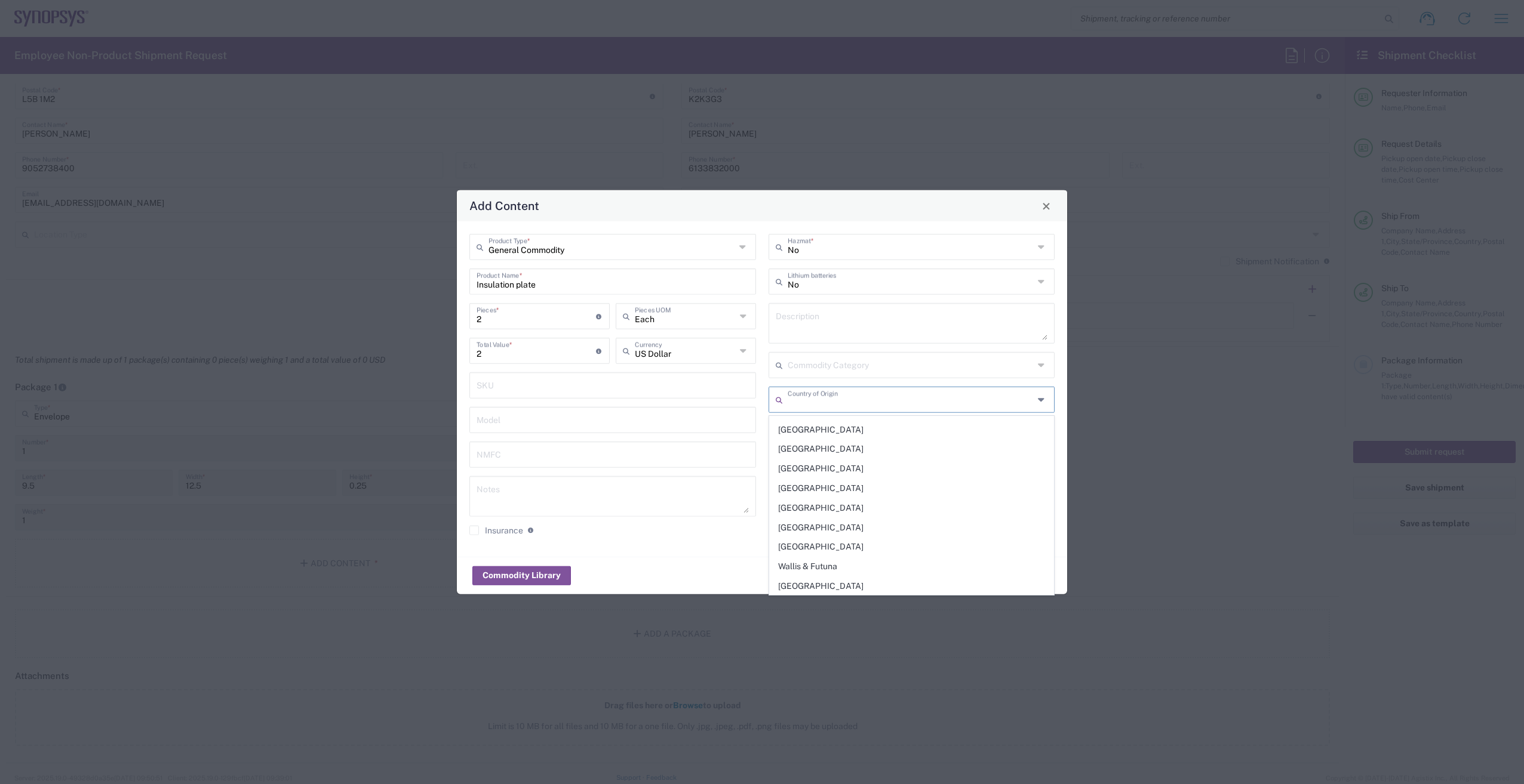
scroll to position [4576, 0]
click at [877, 486] on span "[GEOGRAPHIC_DATA]" at bounding box center [912, 490] width 284 height 19
type input "[GEOGRAPHIC_DATA]"
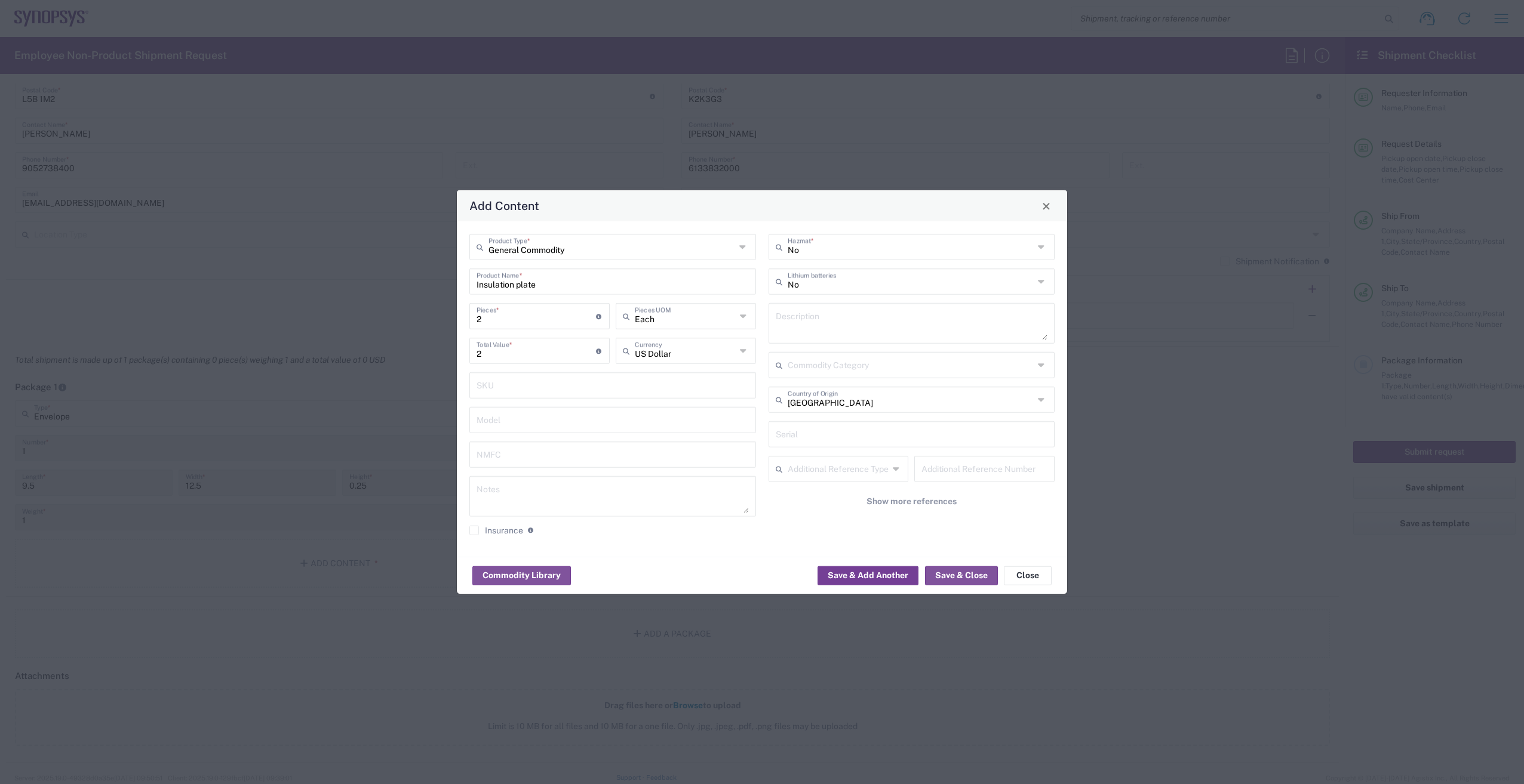
click at [893, 575] on button "Save & Add Another" at bounding box center [867, 575] width 101 height 19
click at [564, 251] on input "text" at bounding box center [611, 246] width 246 height 21
click at [553, 295] on span "General Commodity" at bounding box center [613, 293] width 284 height 19
type input "General Commodity"
click at [536, 287] on input "text" at bounding box center [613, 281] width 272 height 21
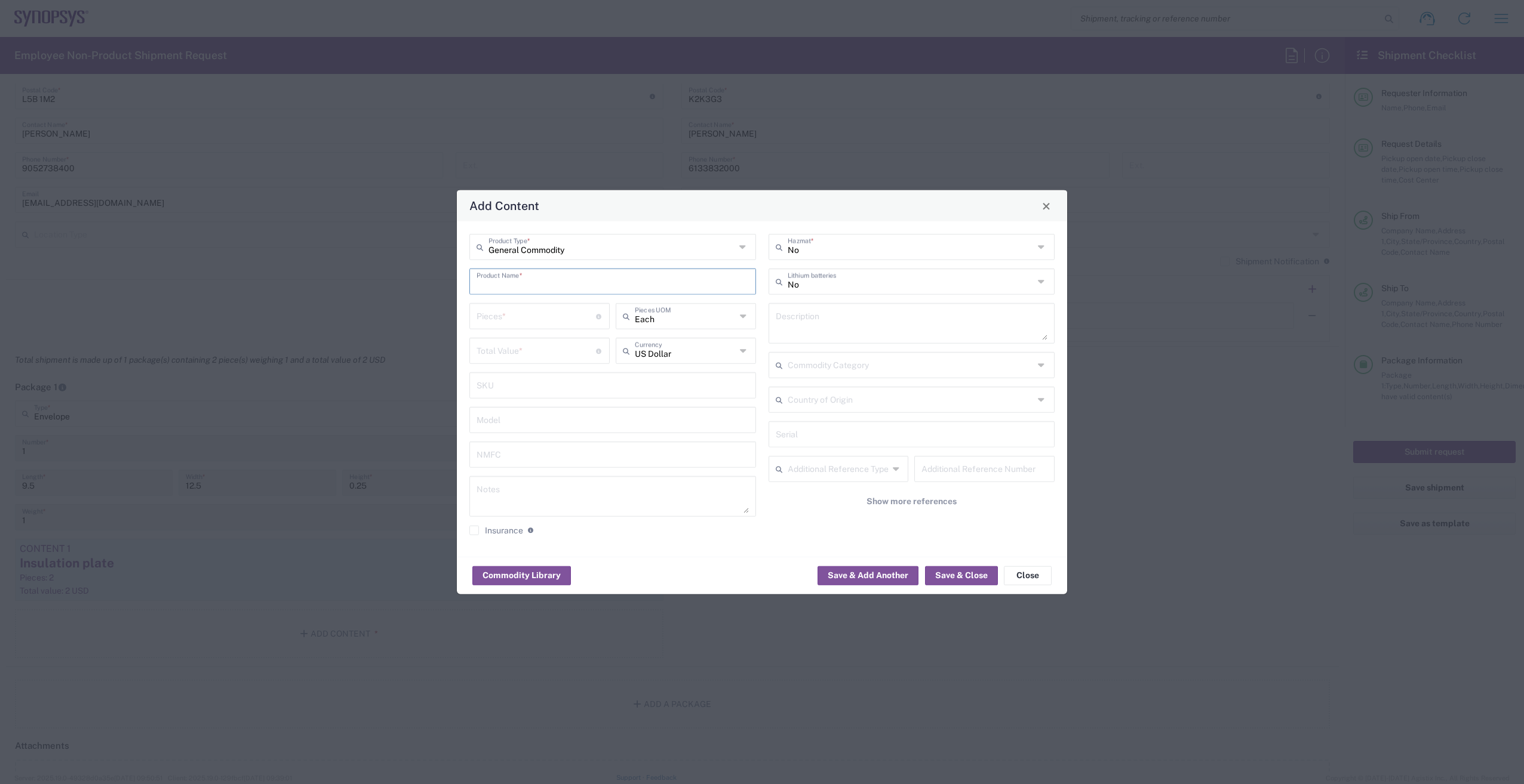
type input "M"
type input "s"
type input "Screws"
click at [533, 321] on input "number" at bounding box center [536, 315] width 119 height 21
type input "8"
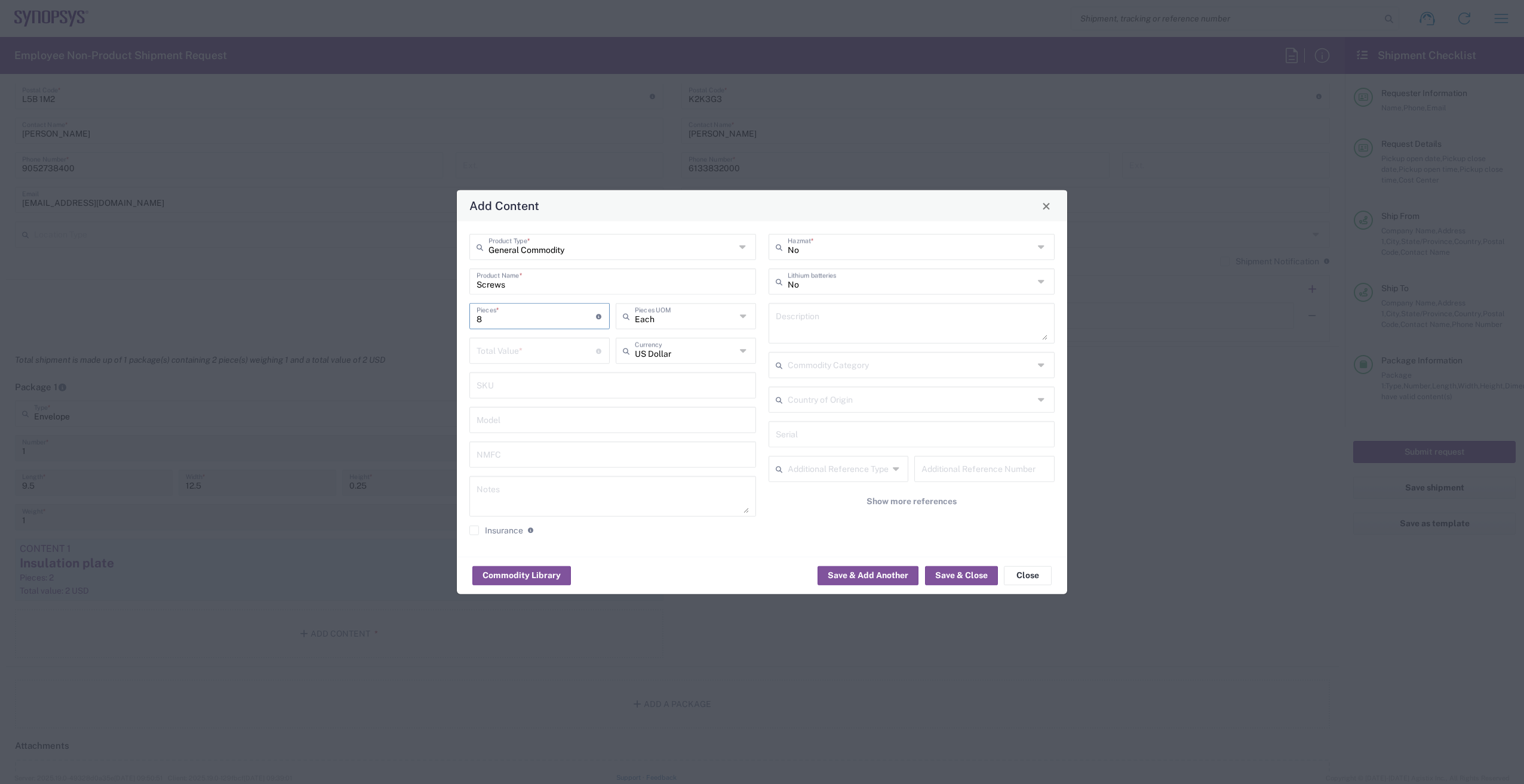
click at [539, 354] on input "number" at bounding box center [536, 350] width 119 height 21
type input "1"
click at [1046, 397] on icon at bounding box center [1043, 400] width 9 height 19
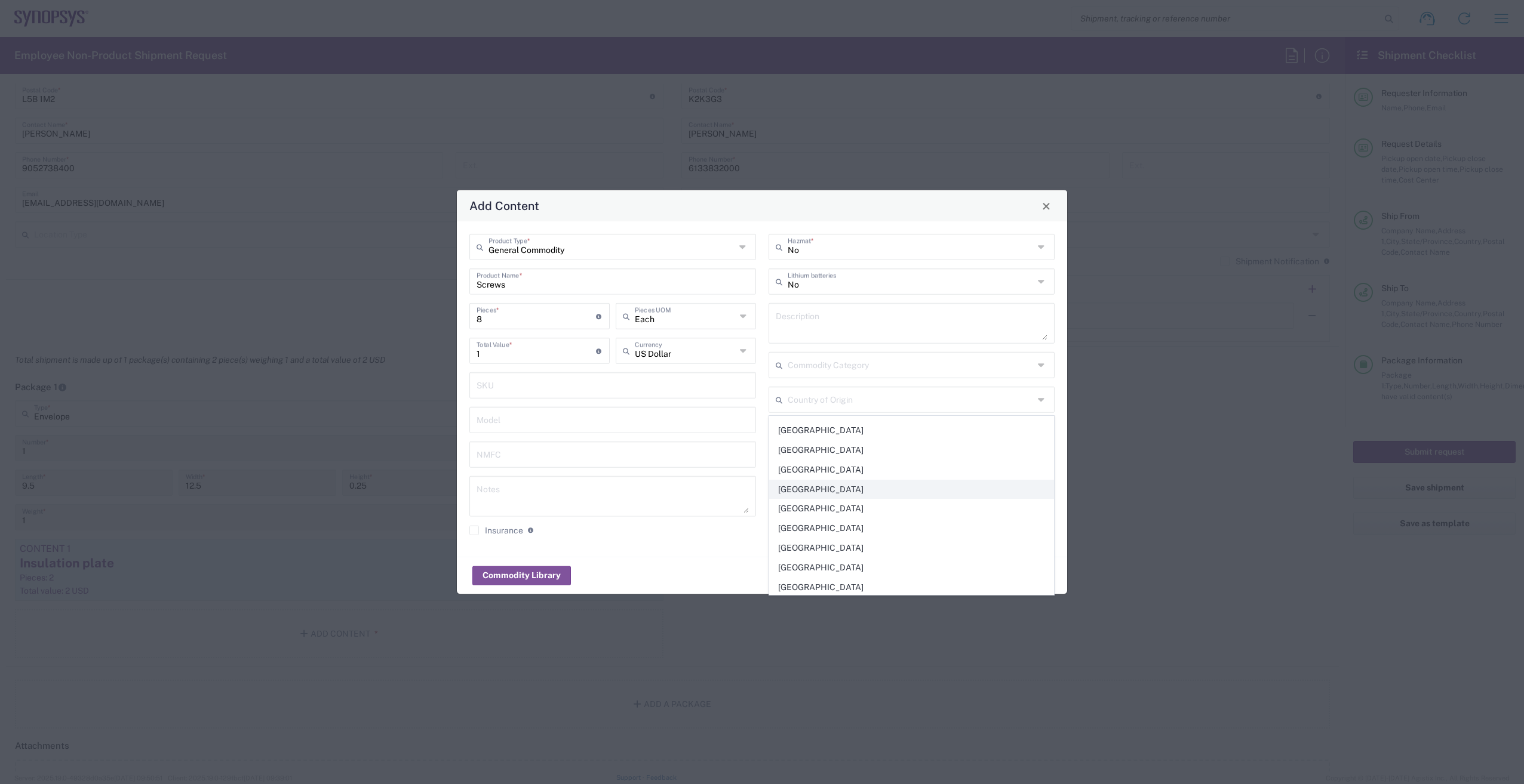
click at [860, 490] on span "[GEOGRAPHIC_DATA]" at bounding box center [912, 490] width 284 height 19
type input "[GEOGRAPHIC_DATA]"
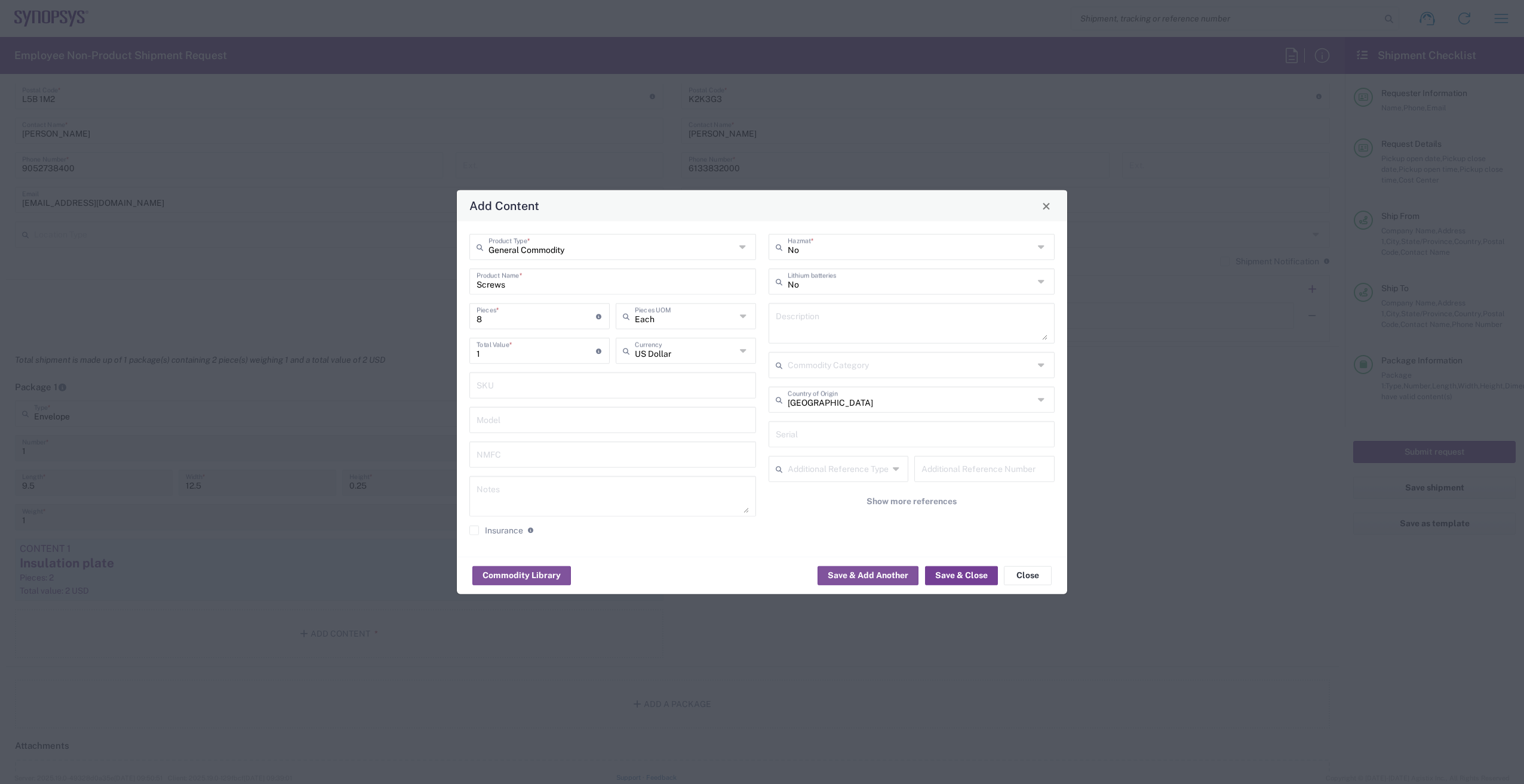
click at [959, 573] on button "Save & Close" at bounding box center [961, 575] width 73 height 19
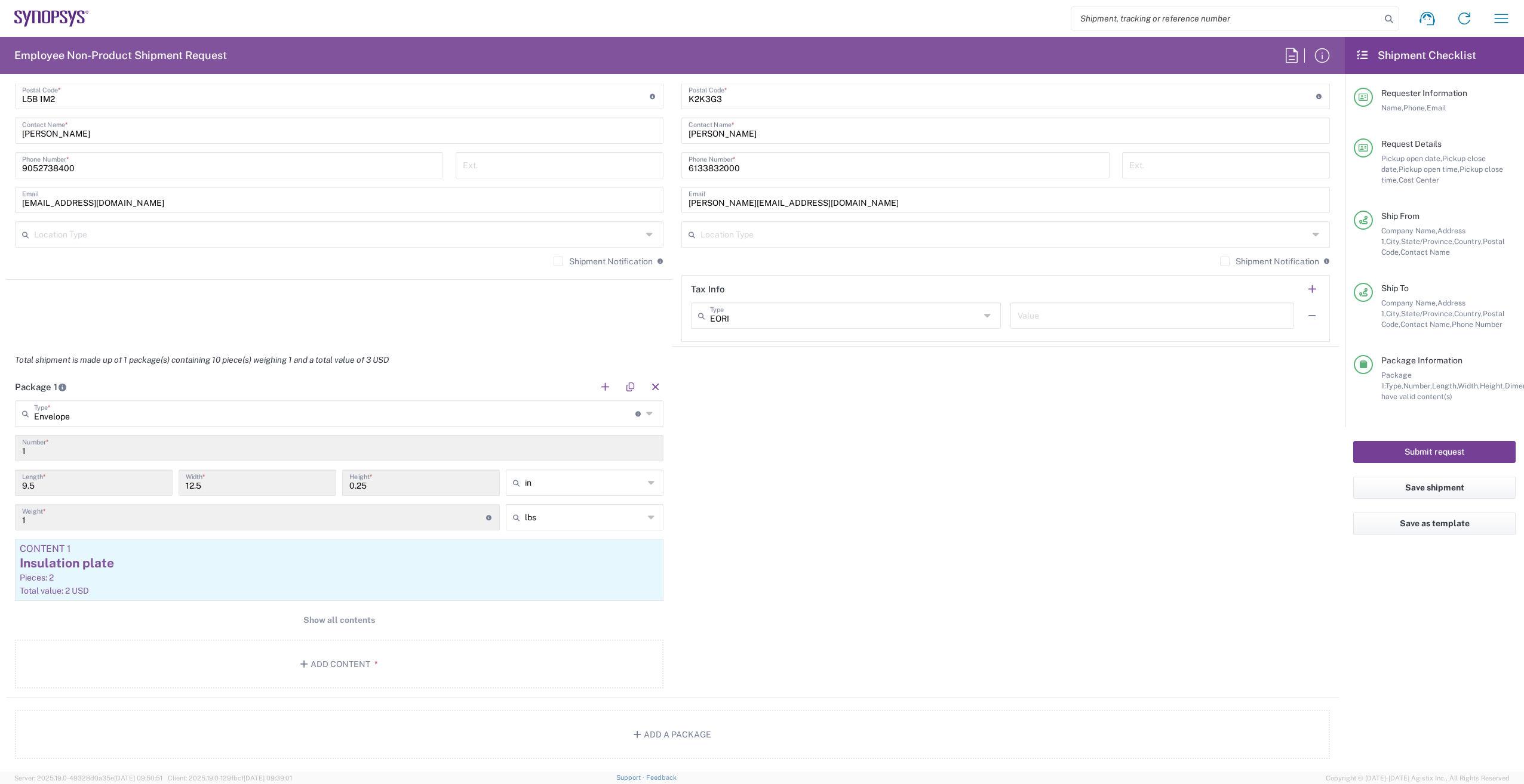
click at [1422, 452] on button "Submit request" at bounding box center [1434, 452] width 162 height 22
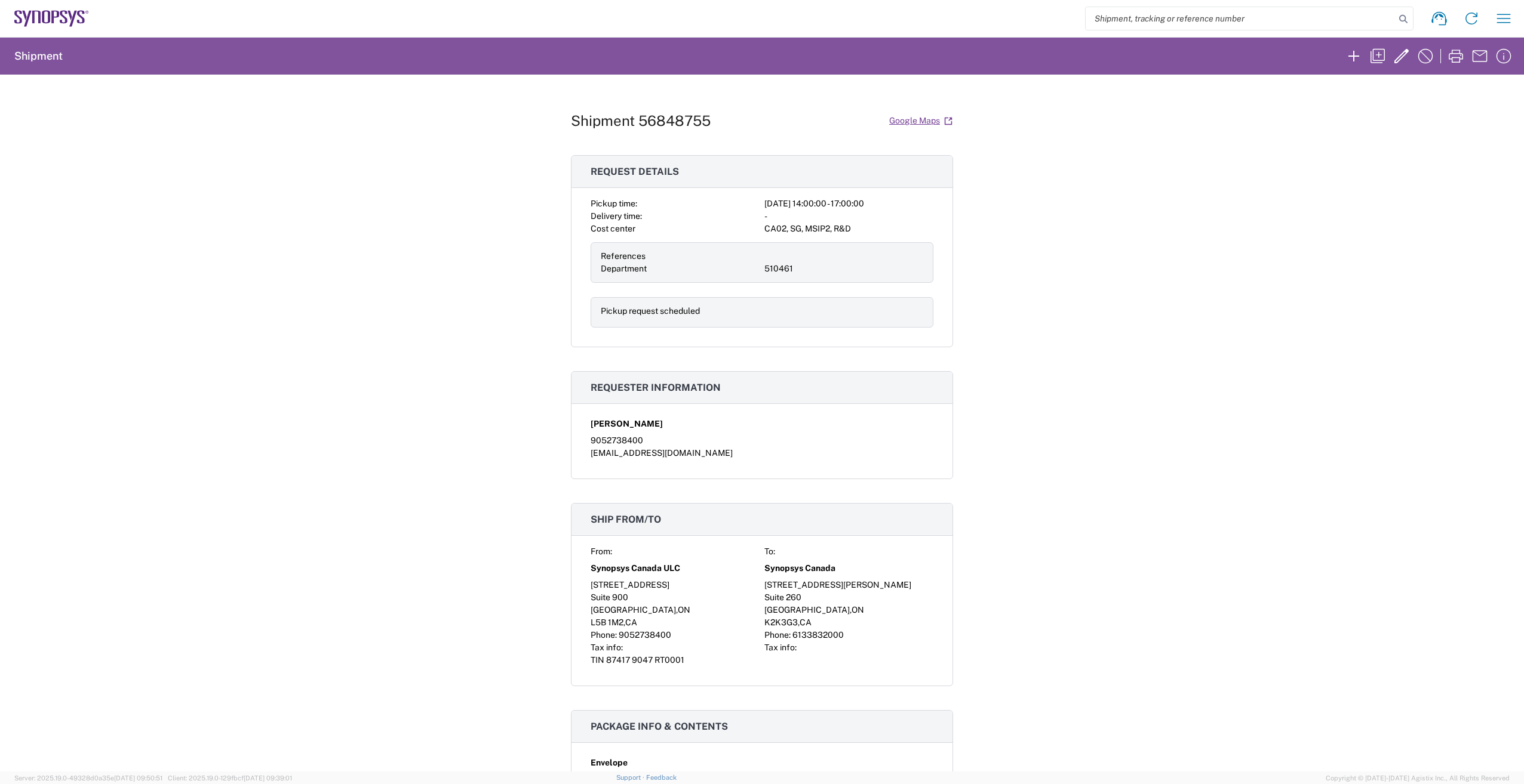
click at [539, 117] on div "Shipment 56848755 Google Maps Request details Pickup time: [DATE] 14:00:00 - 17…" at bounding box center [762, 423] width 1524 height 697
drag, startPoint x: 569, startPoint y: 122, endPoint x: 711, endPoint y: 125, distance: 142.0
click at [711, 125] on div "Shipment 56848755 Google Maps" at bounding box center [762, 121] width 382 height 21
drag, startPoint x: 711, startPoint y: 125, endPoint x: 610, endPoint y: 115, distance: 101.5
copy h1 "Shipment 56848755"
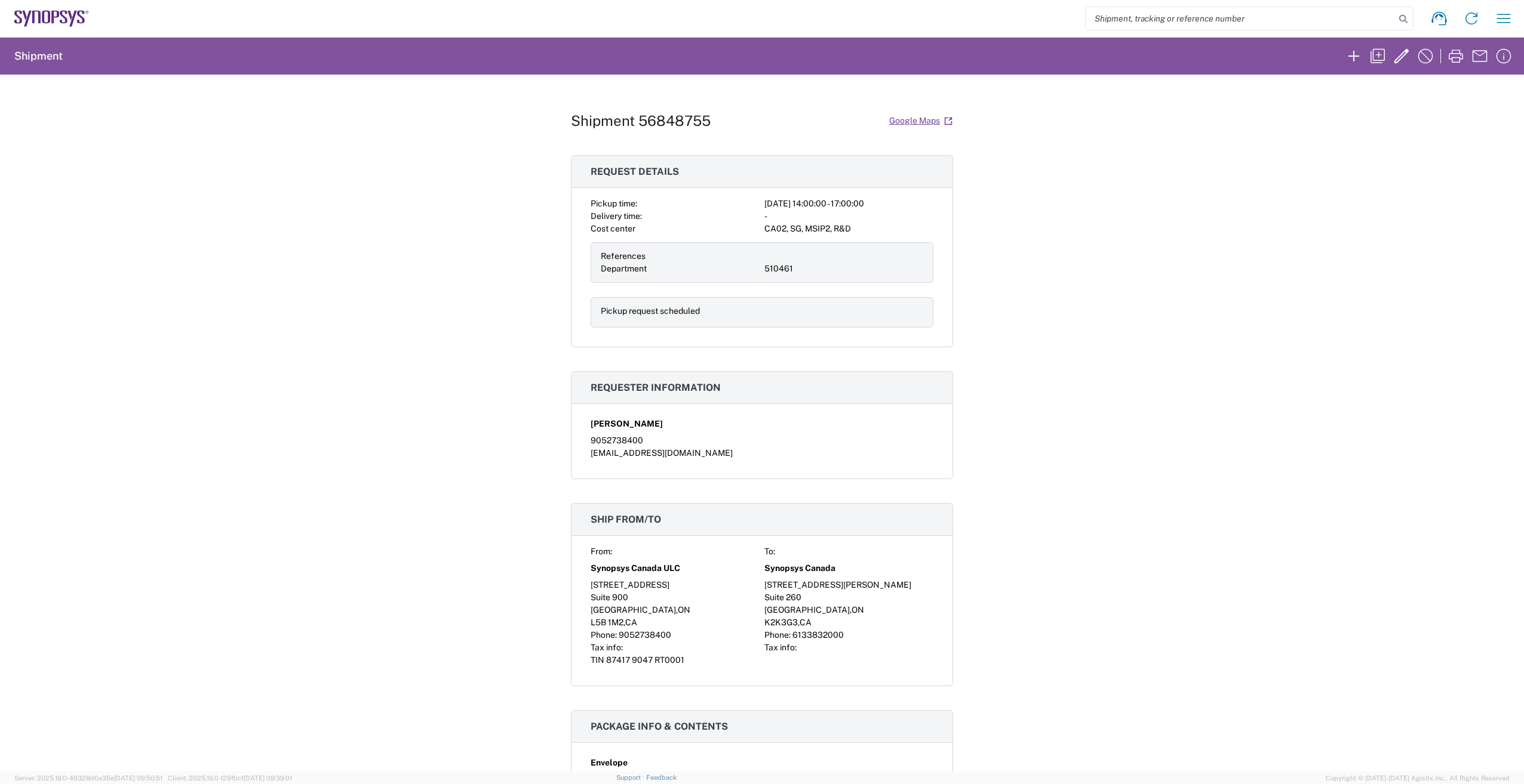
click at [1185, 156] on div "Shipment 56848755 Google Maps Request details Pickup time: [DATE] 14:00:00 - 17…" at bounding box center [762, 423] width 1524 height 697
click at [1472, 19] on icon at bounding box center [1472, 19] width 19 height 19
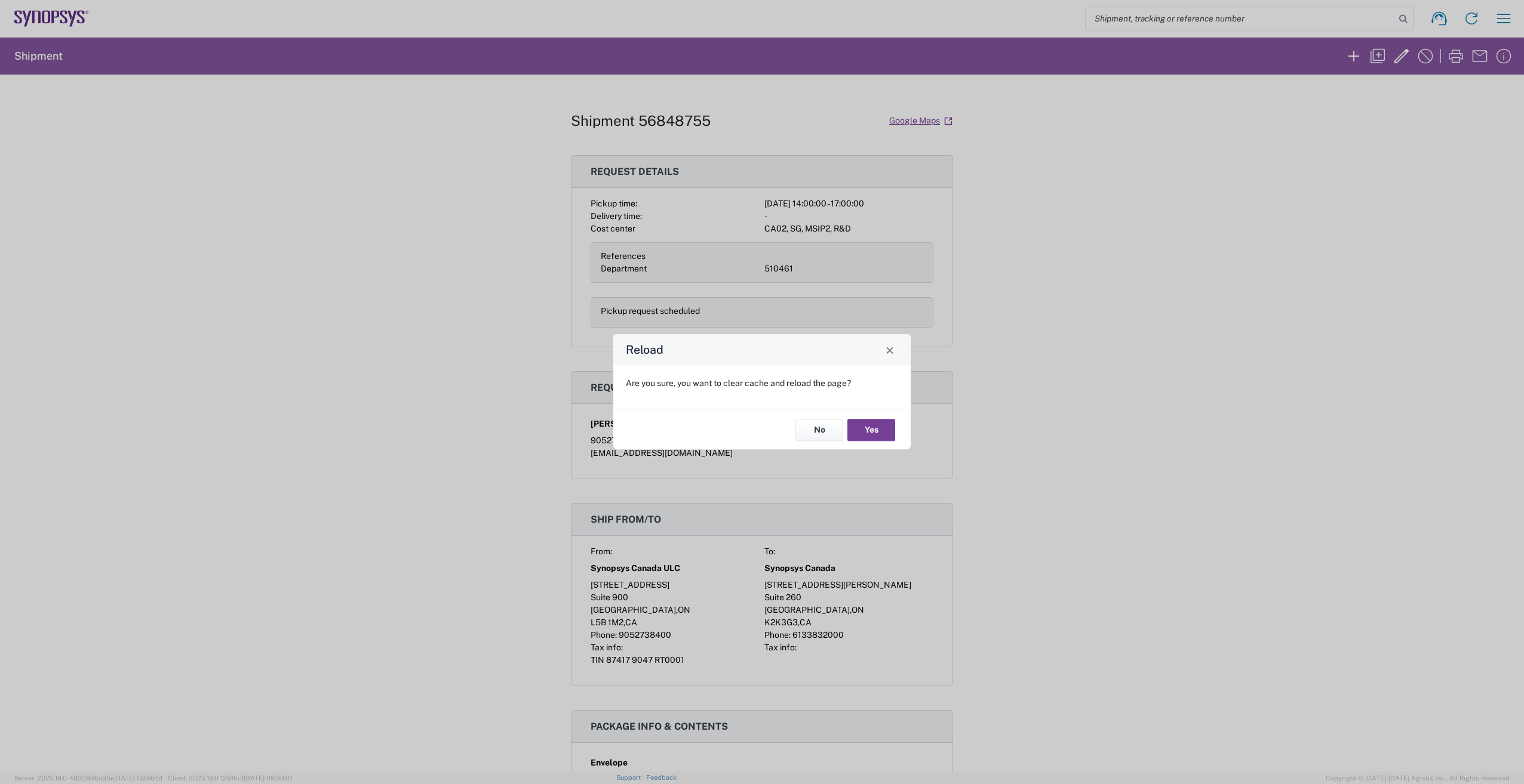
click at [878, 435] on button "Yes" at bounding box center [872, 430] width 47 height 22
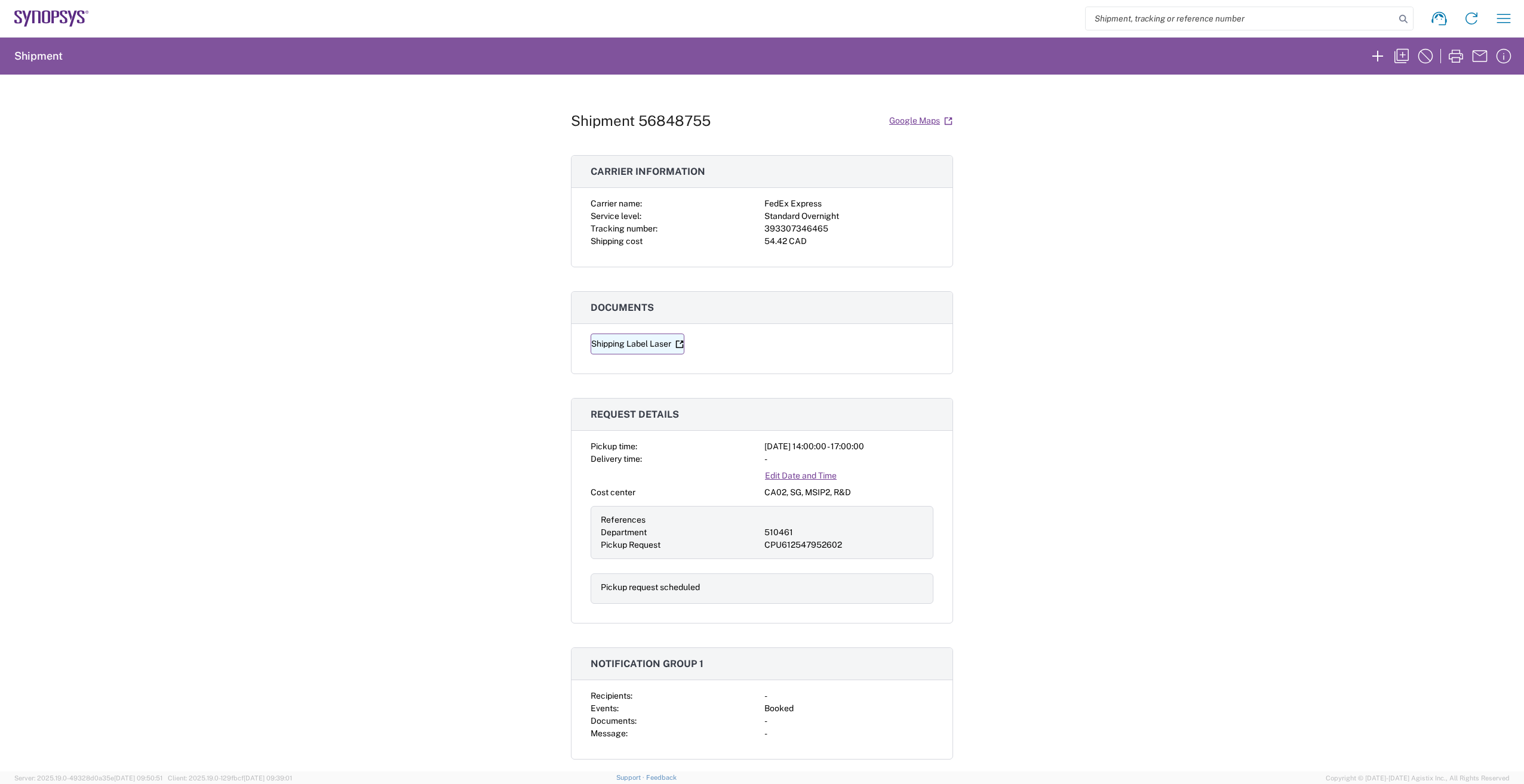
click at [612, 344] on link "Shipping Label Laser" at bounding box center [637, 344] width 94 height 21
